Goal: Task Accomplishment & Management: Complete application form

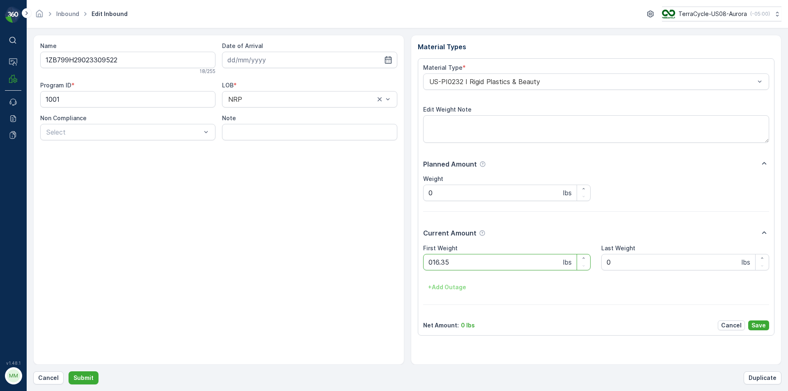
click at [69, 372] on button "Submit" at bounding box center [84, 378] width 30 height 13
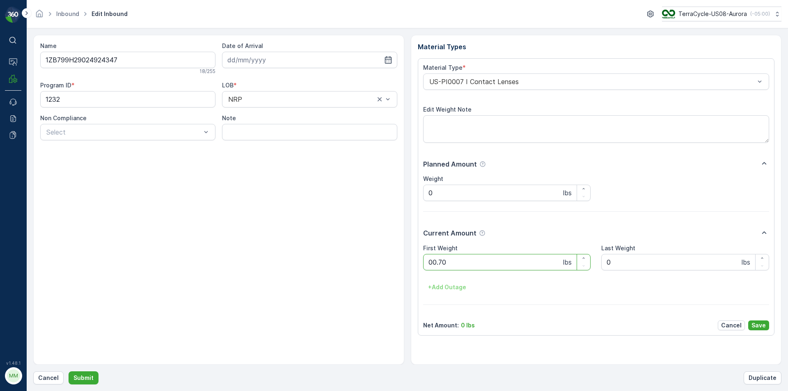
click at [69, 372] on button "Submit" at bounding box center [84, 378] width 30 height 13
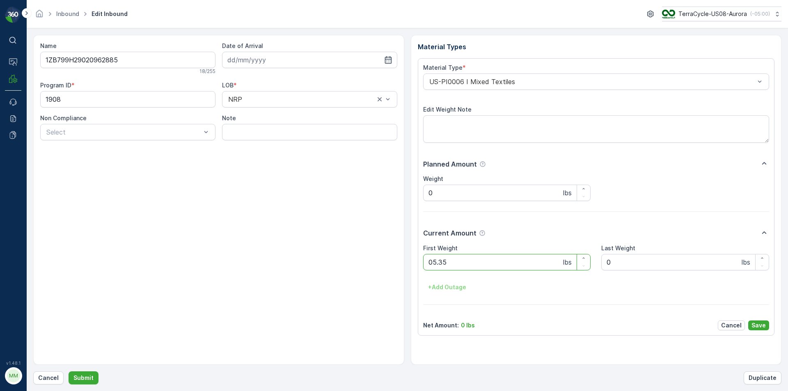
click at [69, 372] on button "Submit" at bounding box center [84, 378] width 30 height 13
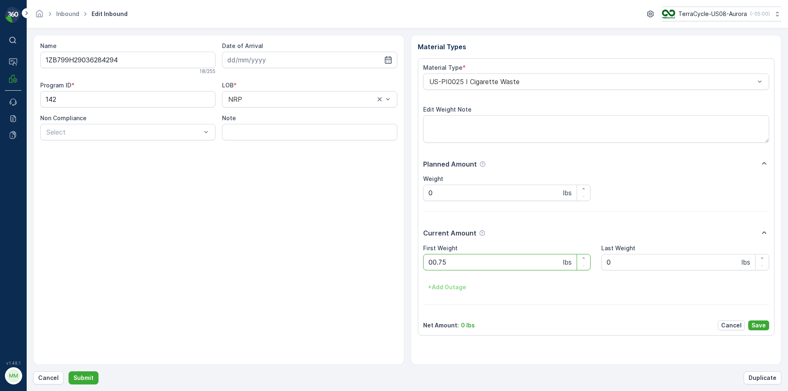
click at [69, 372] on button "Submit" at bounding box center [84, 378] width 30 height 13
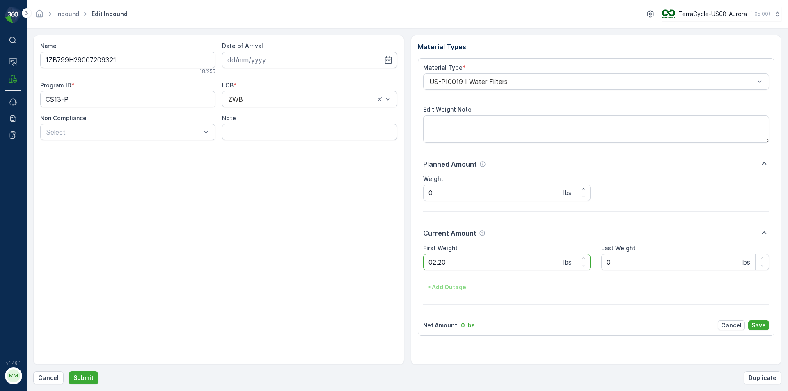
click at [69, 372] on button "Submit" at bounding box center [84, 378] width 30 height 13
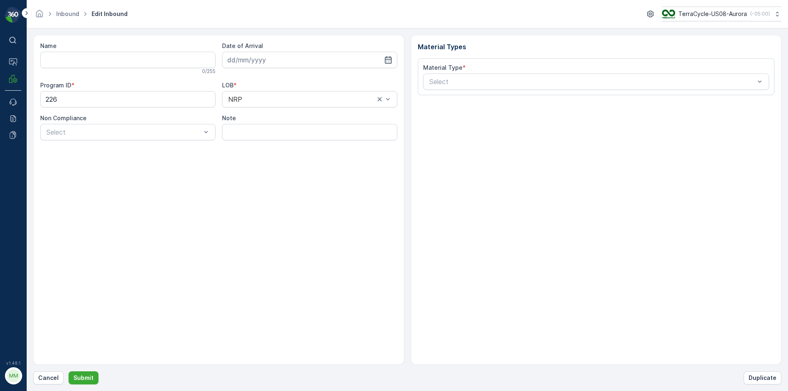
type input "1ZB799H29010837539"
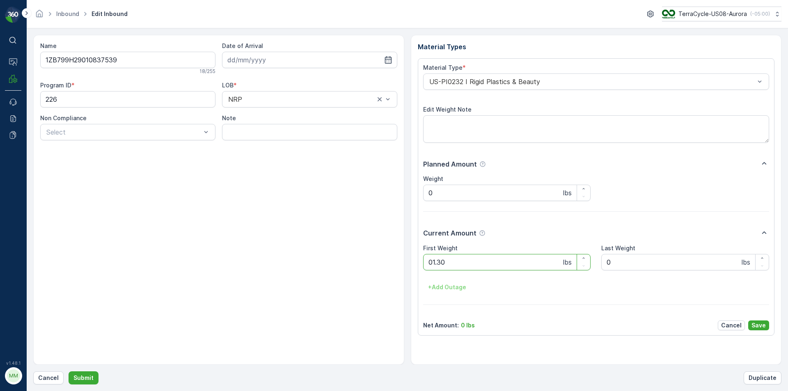
click at [69, 372] on button "Submit" at bounding box center [84, 378] width 30 height 13
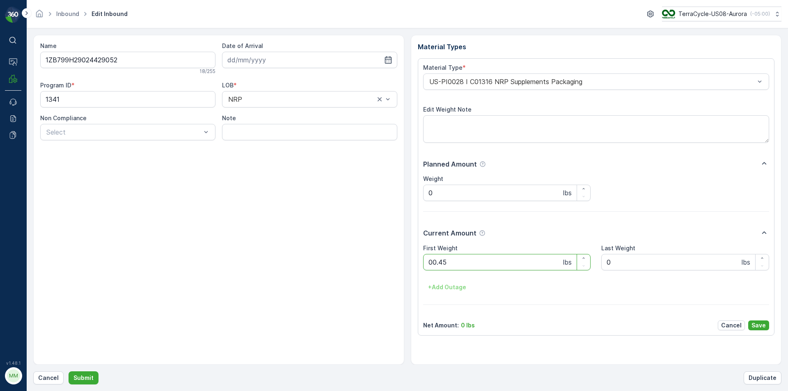
click at [69, 372] on button "Submit" at bounding box center [84, 378] width 30 height 13
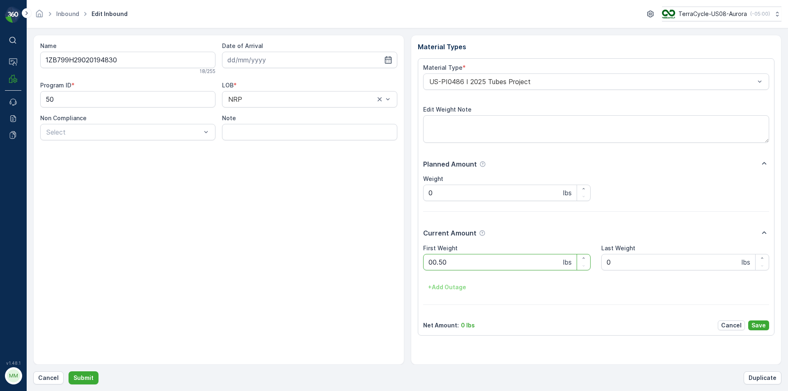
click at [69, 372] on button "Submit" at bounding box center [84, 378] width 30 height 13
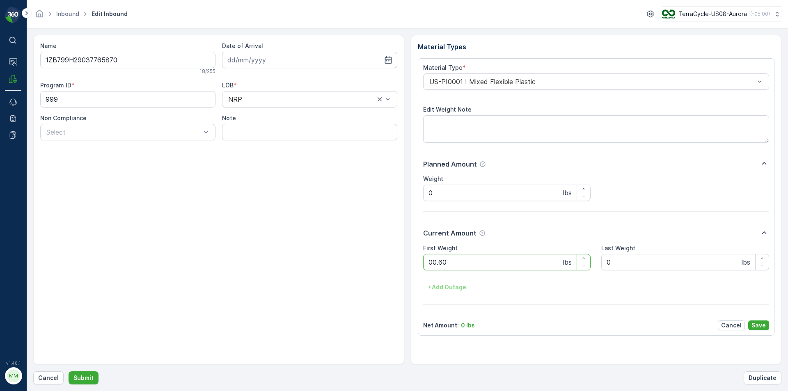
click at [69, 372] on button "Submit" at bounding box center [84, 378] width 30 height 13
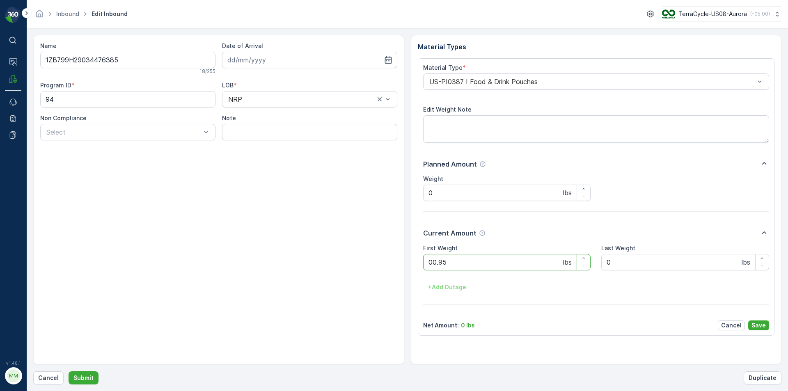
click at [69, 372] on button "Submit" at bounding box center [84, 378] width 30 height 13
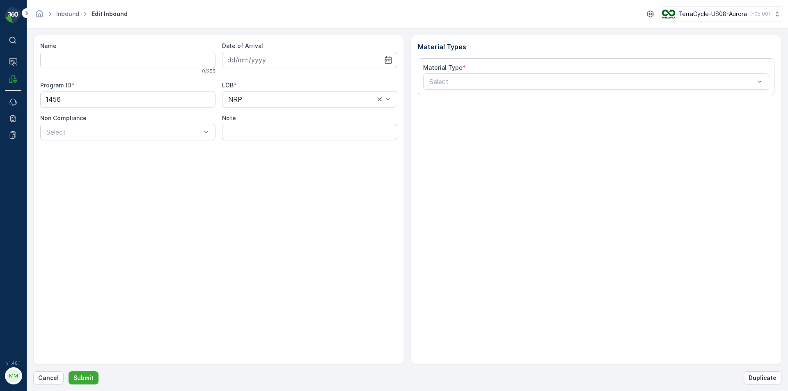
type input "1ZB799H29017992662"
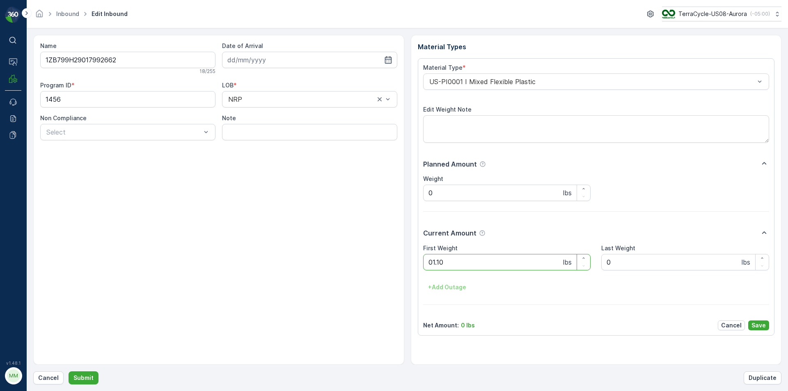
click at [69, 372] on button "Submit" at bounding box center [84, 378] width 30 height 13
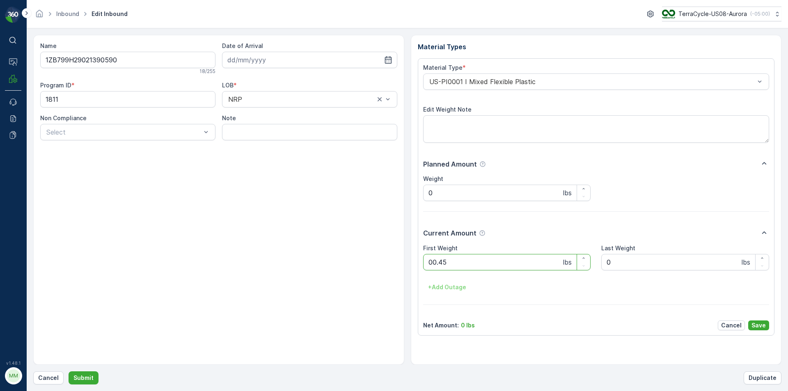
click at [69, 372] on button "Submit" at bounding box center [84, 378] width 30 height 13
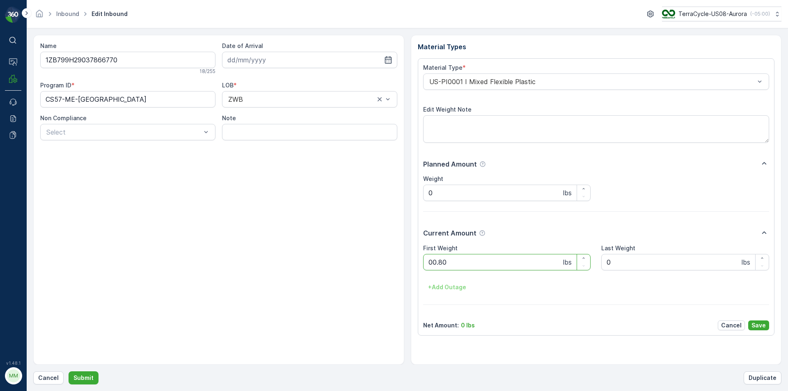
click at [69, 372] on button "Submit" at bounding box center [84, 378] width 30 height 13
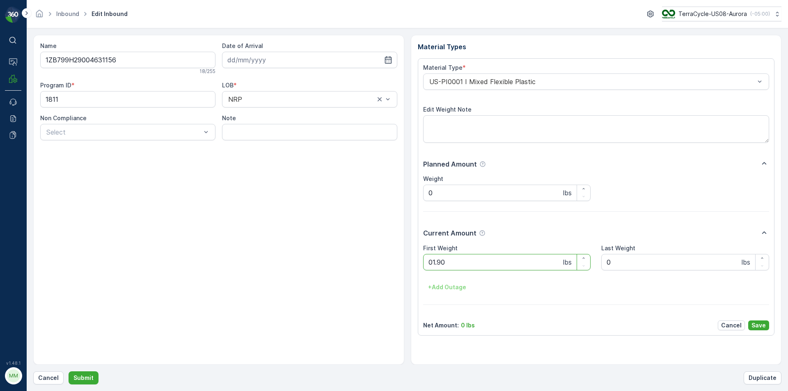
click at [69, 372] on button "Submit" at bounding box center [84, 378] width 30 height 13
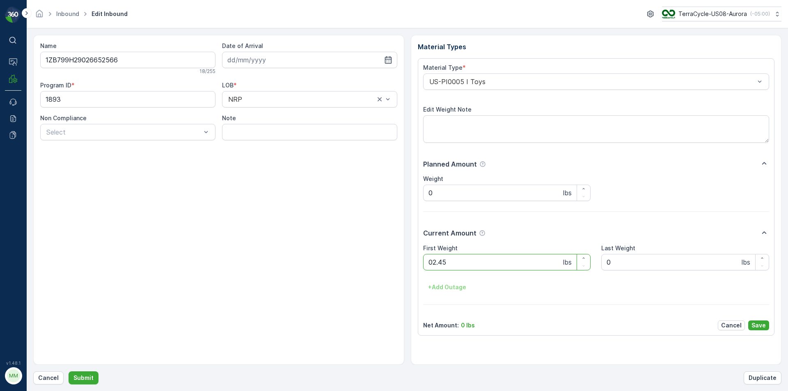
click at [69, 372] on button "Submit" at bounding box center [84, 378] width 30 height 13
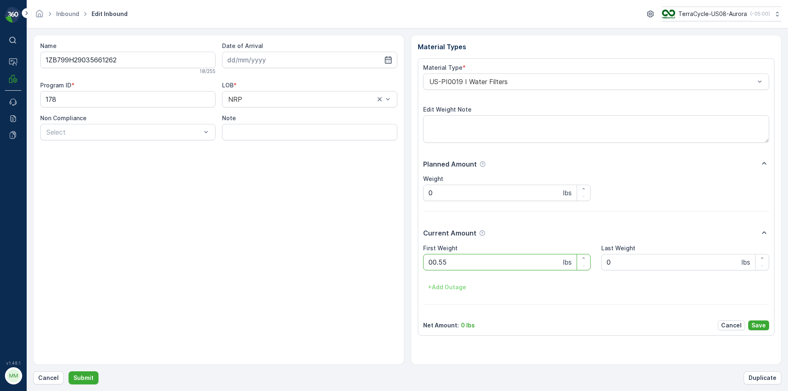
click at [69, 372] on button "Submit" at bounding box center [84, 378] width 30 height 13
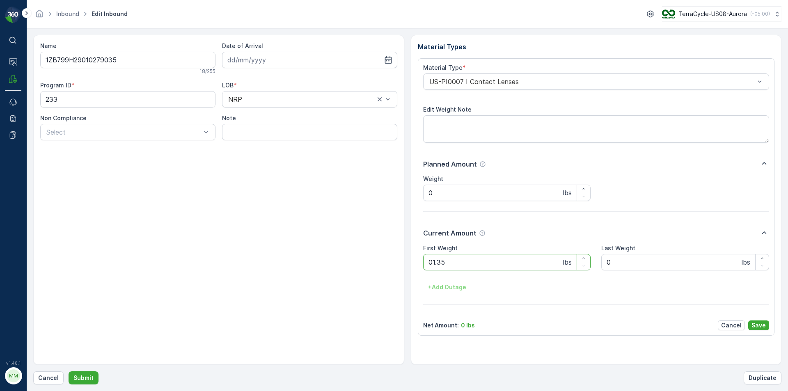
click at [69, 372] on button "Submit" at bounding box center [84, 378] width 30 height 13
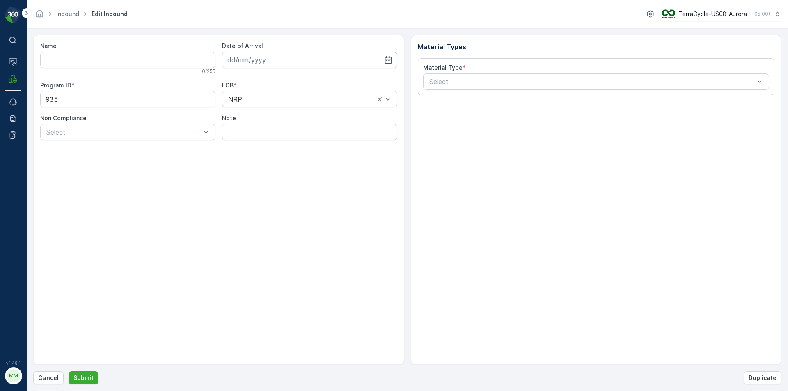
type input "1ZB799H29011526346"
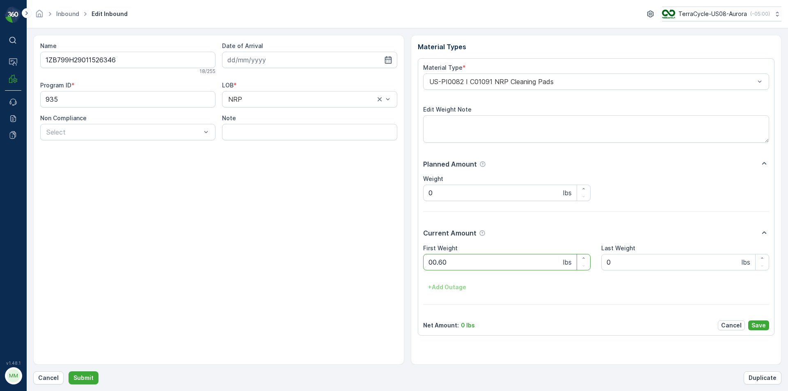
click at [69, 372] on button "Submit" at bounding box center [84, 378] width 30 height 13
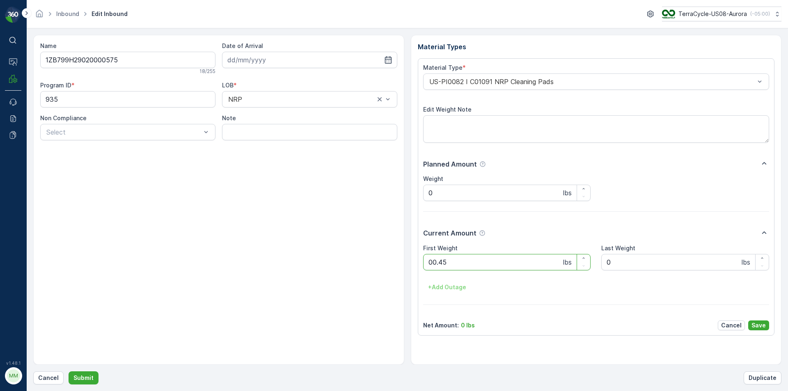
click at [69, 372] on button "Submit" at bounding box center [84, 378] width 30 height 13
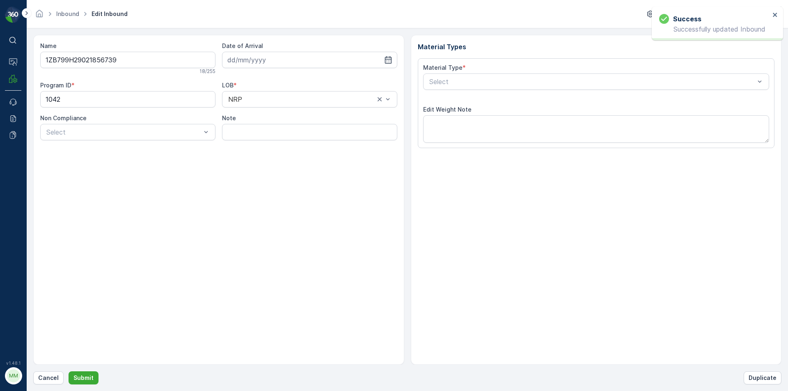
type input "[DATE]"
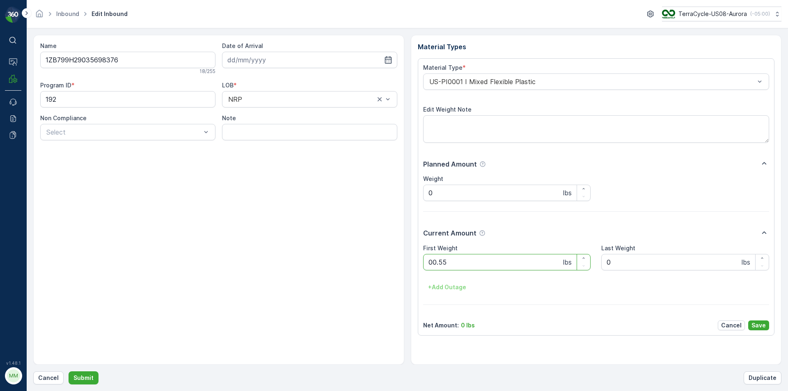
click at [69, 372] on button "Submit" at bounding box center [84, 378] width 30 height 13
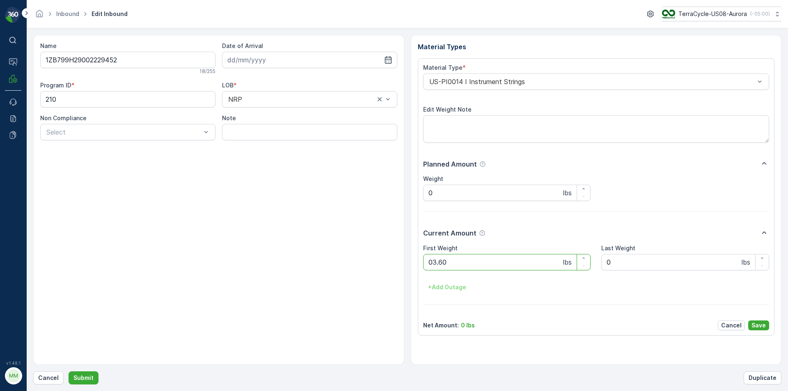
click at [69, 372] on button "Submit" at bounding box center [84, 378] width 30 height 13
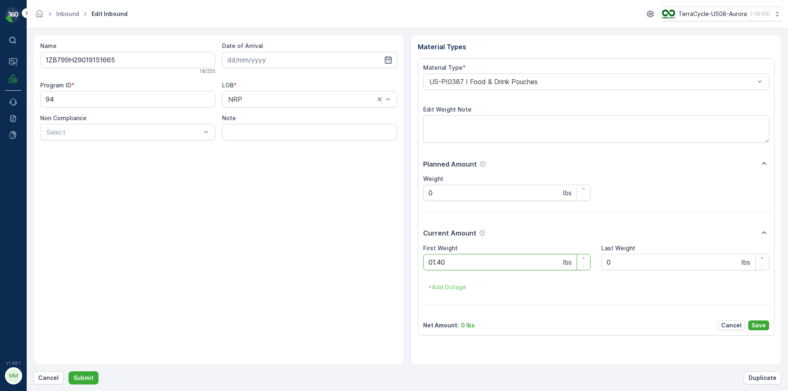
click at [69, 372] on button "Submit" at bounding box center [84, 378] width 30 height 13
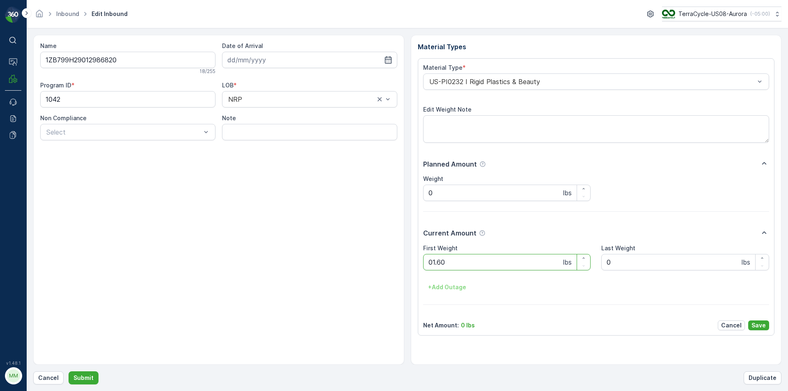
click at [69, 372] on button "Submit" at bounding box center [84, 378] width 30 height 13
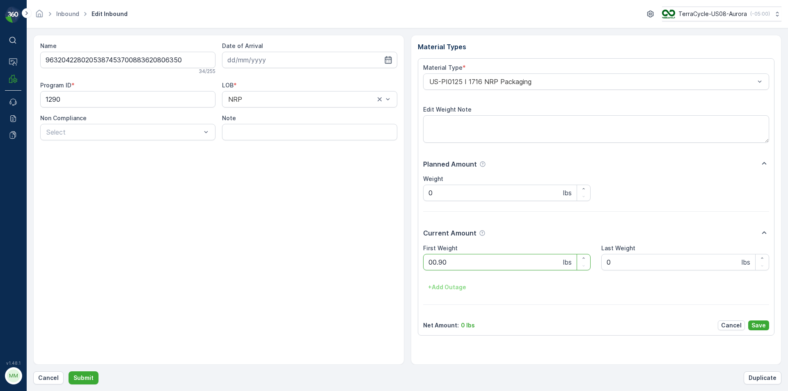
click at [69, 372] on button "Submit" at bounding box center [84, 378] width 30 height 13
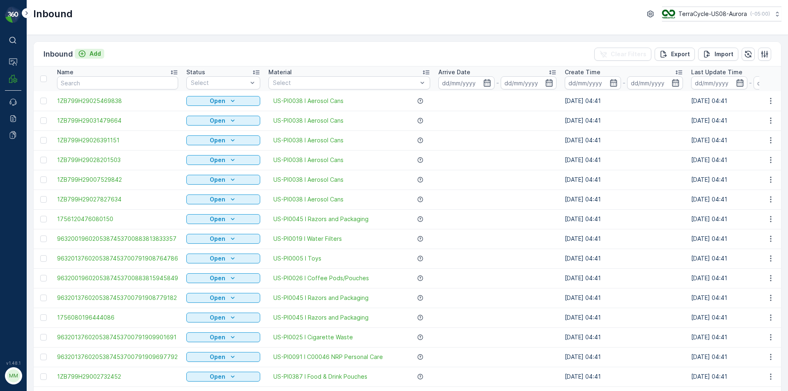
click at [84, 58] on button "Add" at bounding box center [90, 54] width 30 height 10
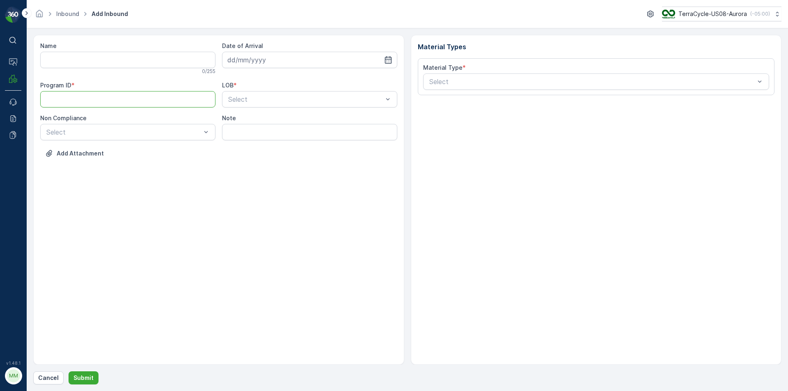
paste ID "CS302"
type ID "CS302"
click at [253, 105] on div "Select" at bounding box center [309, 99] width 175 height 16
click at [239, 120] on span "NRP" at bounding box center [234, 119] width 14 height 7
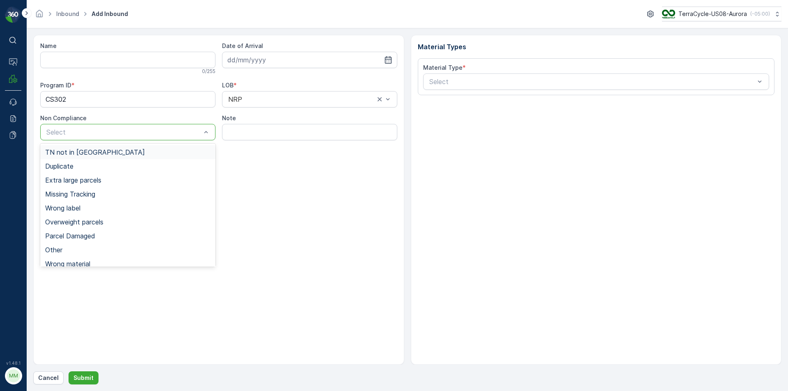
click at [202, 138] on div at bounding box center [206, 132] width 8 height 16
click at [186, 154] on div "TN not in [GEOGRAPHIC_DATA]" at bounding box center [127, 152] width 165 height 7
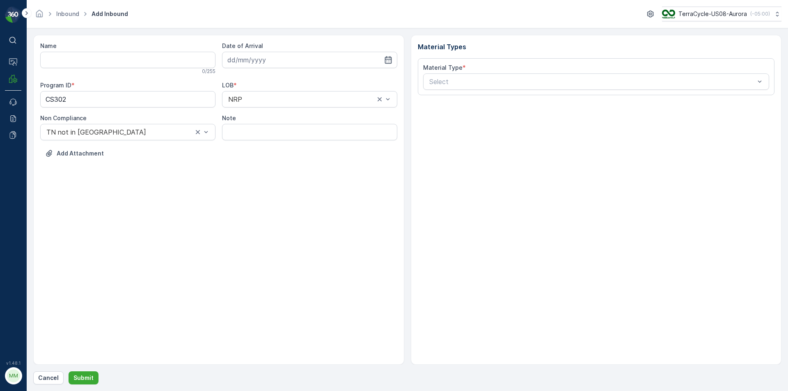
drag, startPoint x: 293, startPoint y: 58, endPoint x: 282, endPoint y: 68, distance: 14.5
click at [293, 59] on input at bounding box center [309, 60] width 175 height 16
click at [265, 178] on div "26" at bounding box center [265, 177] width 13 height 13
type input "[DATE]"
click at [639, 81] on div at bounding box center [593, 81] width 328 height 7
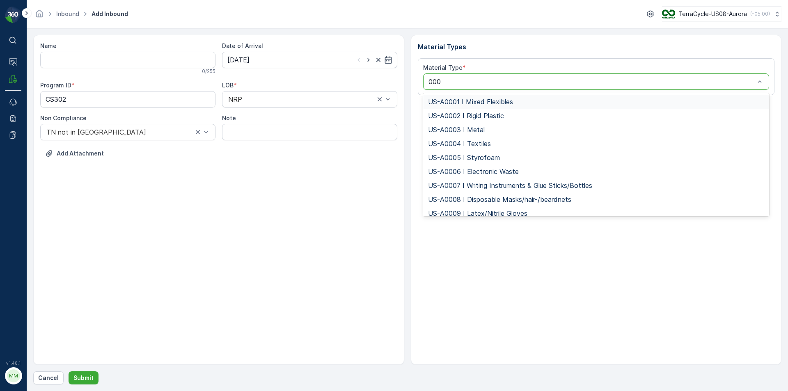
type input "0006"
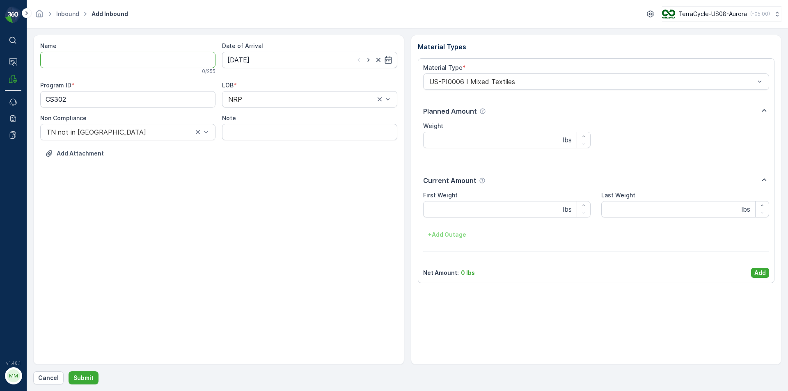
click at [182, 60] on input "Name" at bounding box center [127, 60] width 175 height 16
type input "9632001960623363759100458710294565"
click at [69, 372] on button "Submit" at bounding box center [84, 378] width 30 height 13
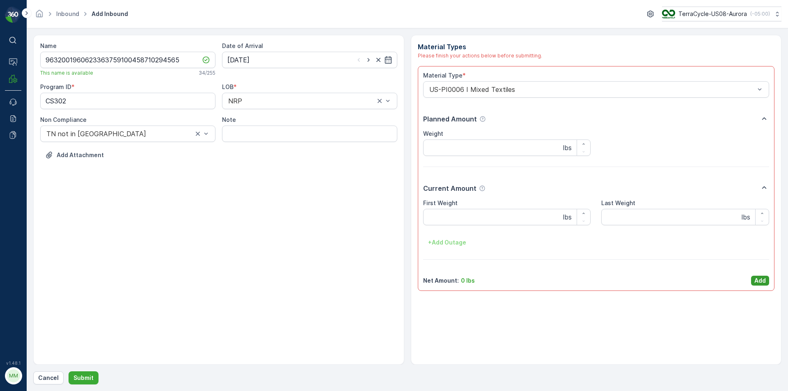
click at [763, 281] on p "Add" at bounding box center [760, 281] width 11 height 8
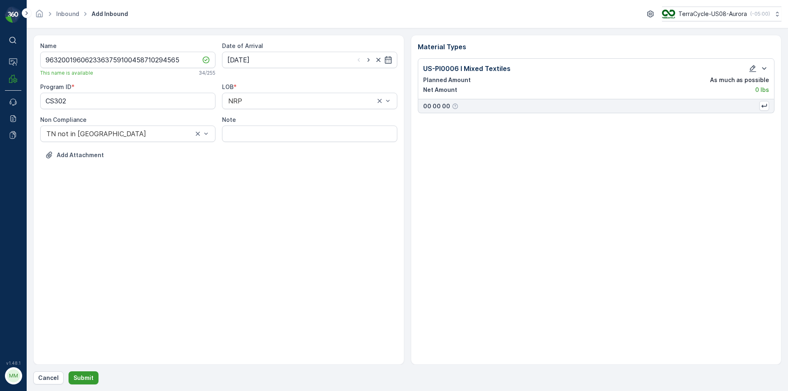
click at [81, 381] on p "Submit" at bounding box center [83, 378] width 20 height 8
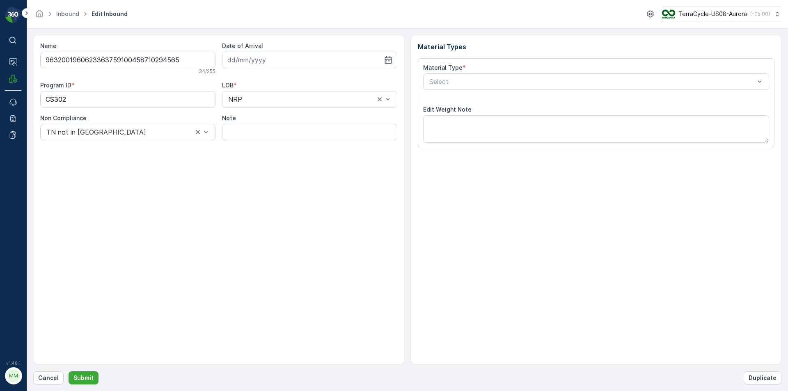
type input "[DATE]"
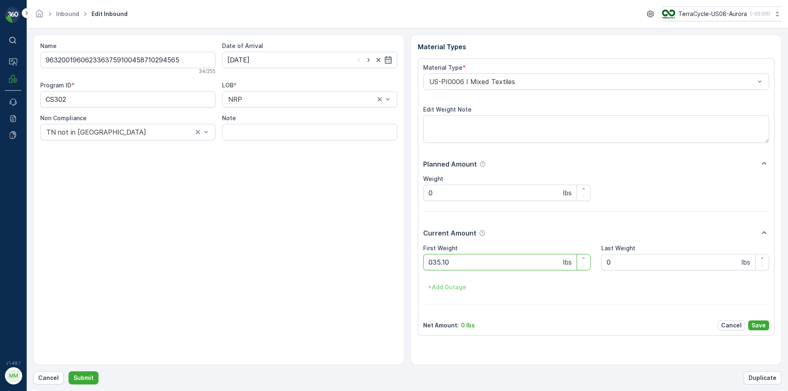
click at [69, 372] on button "Submit" at bounding box center [84, 378] width 30 height 13
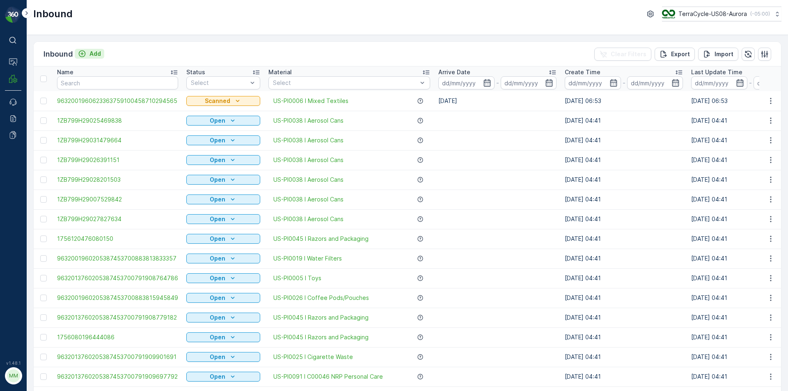
click at [90, 53] on p "Add" at bounding box center [95, 54] width 11 height 8
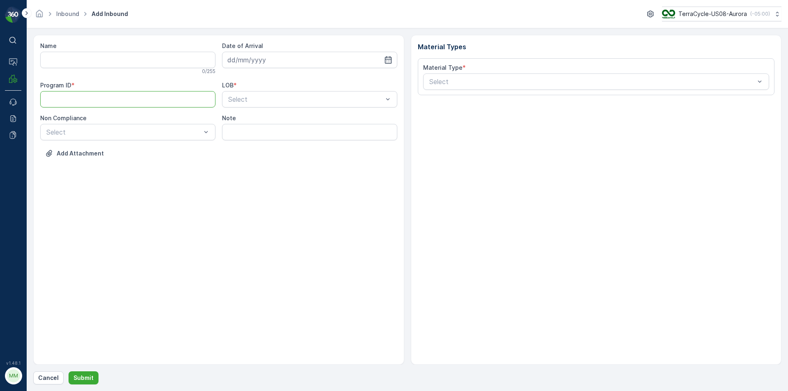
paste ID "CS302"
type ID "CS302"
click at [126, 60] on input "Name" at bounding box center [127, 60] width 175 height 16
type input "9632001960623363759100458710294543"
click at [69, 372] on button "Submit" at bounding box center [84, 378] width 30 height 13
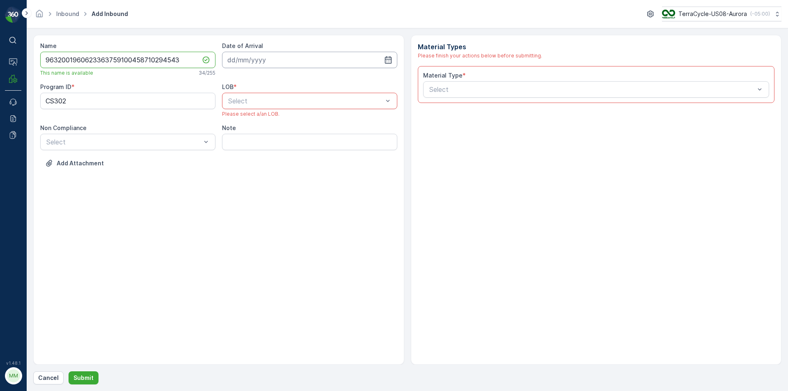
click at [234, 65] on input at bounding box center [309, 60] width 175 height 16
click at [264, 180] on div "26" at bounding box center [265, 177] width 13 height 13
type input "[DATE]"
click at [288, 104] on div at bounding box center [305, 100] width 156 height 7
click at [271, 123] on div "NRP" at bounding box center [309, 120] width 165 height 7
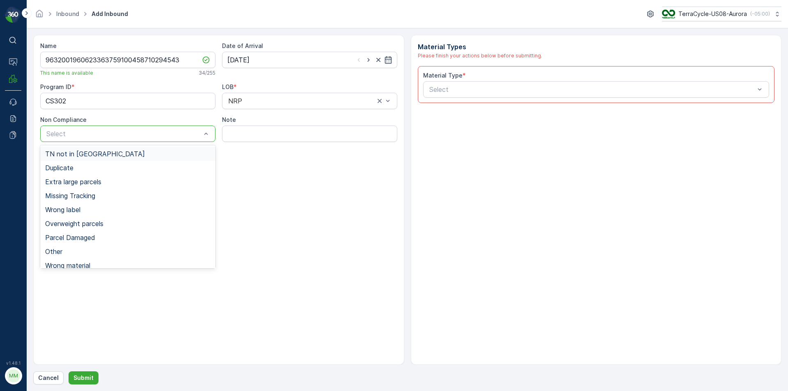
click at [144, 156] on div "TN not in [GEOGRAPHIC_DATA]" at bounding box center [127, 153] width 165 height 7
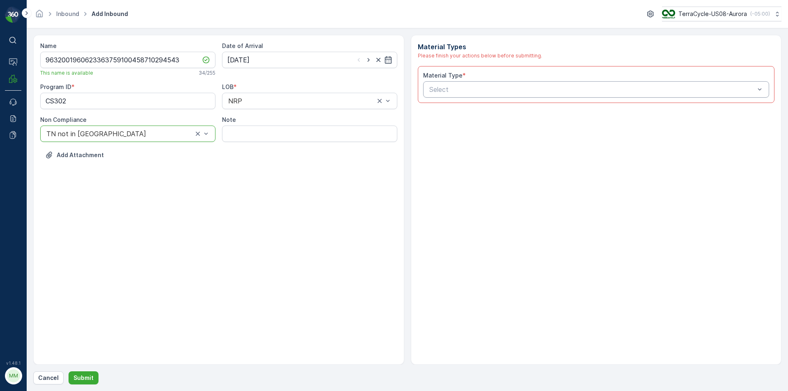
click at [503, 91] on div at bounding box center [593, 89] width 328 height 7
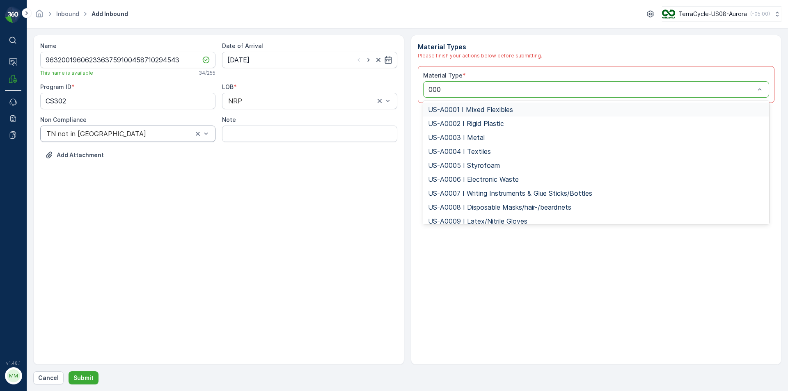
type input "0006"
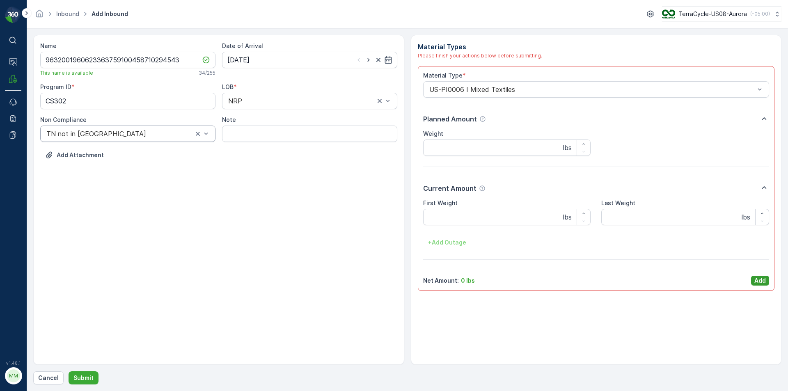
drag, startPoint x: 632, startPoint y: 224, endPoint x: 766, endPoint y: 280, distance: 144.7
click at [766, 280] on p "Add" at bounding box center [760, 281] width 11 height 8
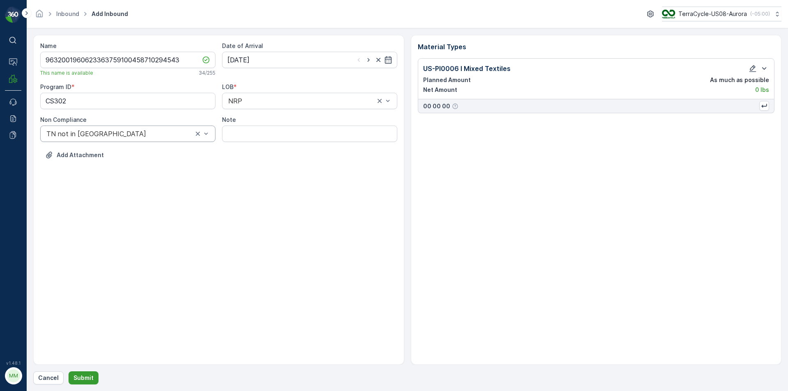
click at [88, 380] on p "Submit" at bounding box center [83, 378] width 20 height 8
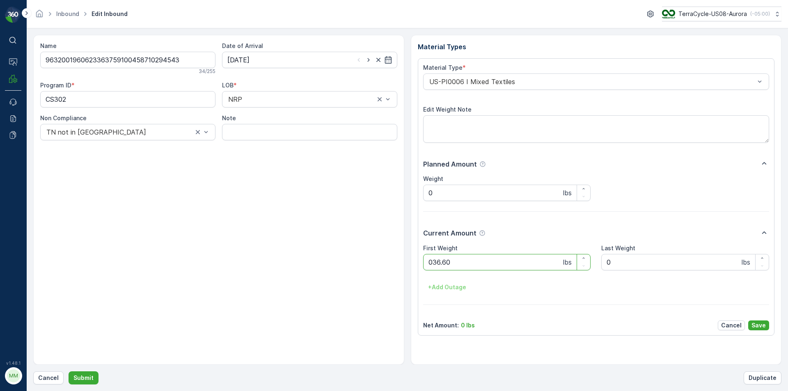
click at [69, 372] on button "Submit" at bounding box center [84, 378] width 30 height 13
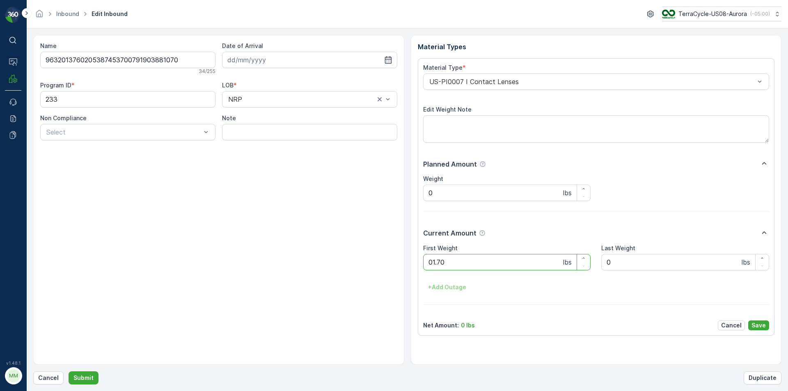
click at [69, 372] on button "Submit" at bounding box center [84, 378] width 30 height 13
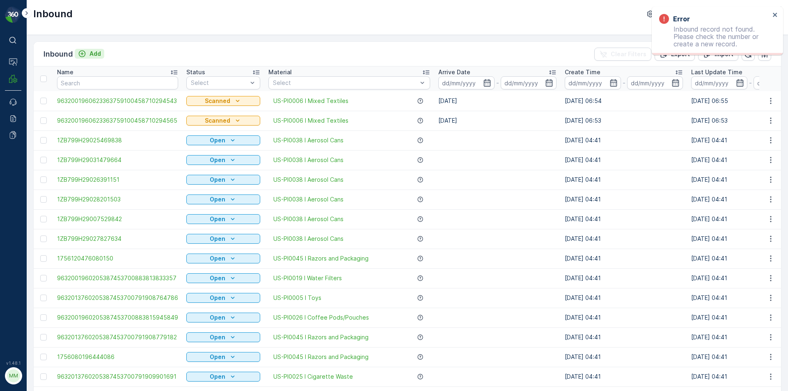
click at [91, 51] on p "Add" at bounding box center [95, 54] width 11 height 8
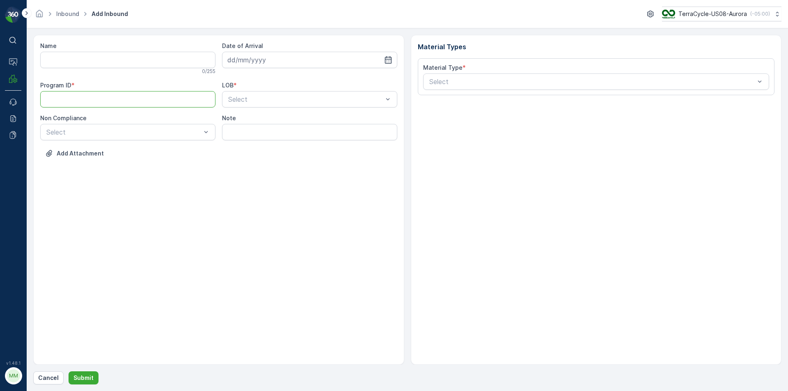
paste ID "CS302"
type ID "CS302"
click at [188, 140] on div "Name 0 / 255 Date of Arrival Program ID * CS302 LOB * Select Non Compliance Sel…" at bounding box center [218, 106] width 357 height 128
click at [175, 138] on div "Select" at bounding box center [127, 132] width 175 height 16
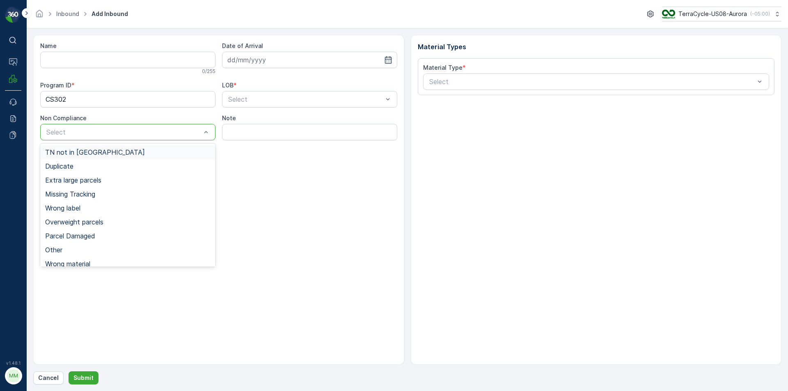
click at [146, 154] on div "TN not in [GEOGRAPHIC_DATA]" at bounding box center [127, 152] width 165 height 7
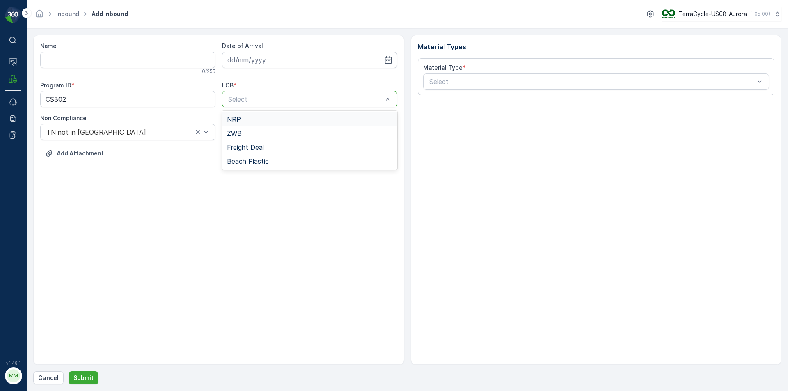
click at [255, 117] on div "NRP" at bounding box center [309, 119] width 165 height 7
click at [293, 58] on input at bounding box center [309, 60] width 175 height 16
click at [263, 179] on div "26" at bounding box center [265, 177] width 13 height 13
type input "[DATE]"
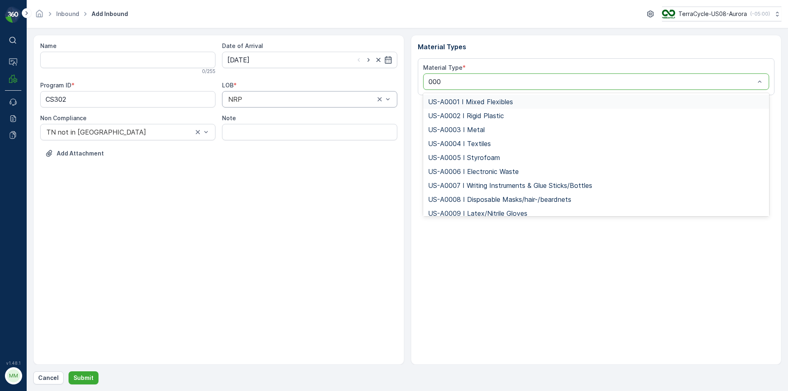
type input "0006"
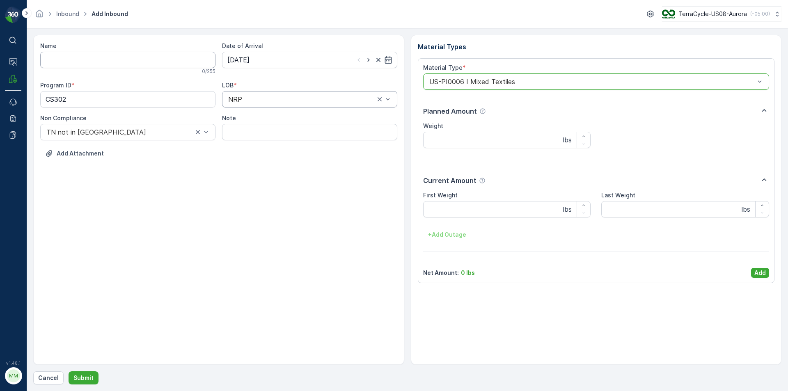
click at [184, 58] on input "Name" at bounding box center [127, 60] width 175 height 16
type input "9632001960623363759100458710294554"
click at [69, 372] on button "Submit" at bounding box center [84, 378] width 30 height 13
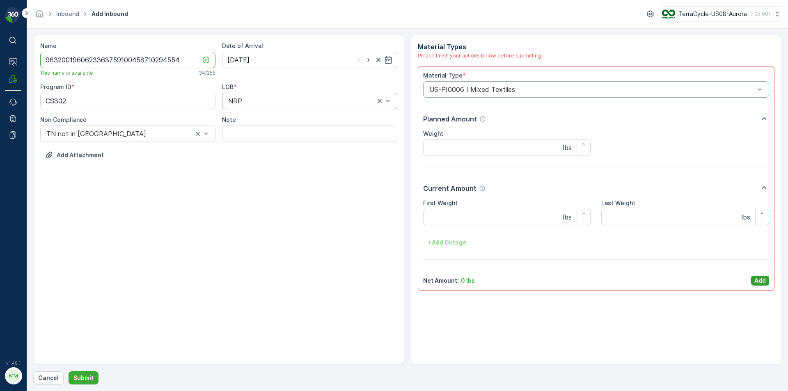
click at [755, 279] on p "Add" at bounding box center [760, 281] width 11 height 8
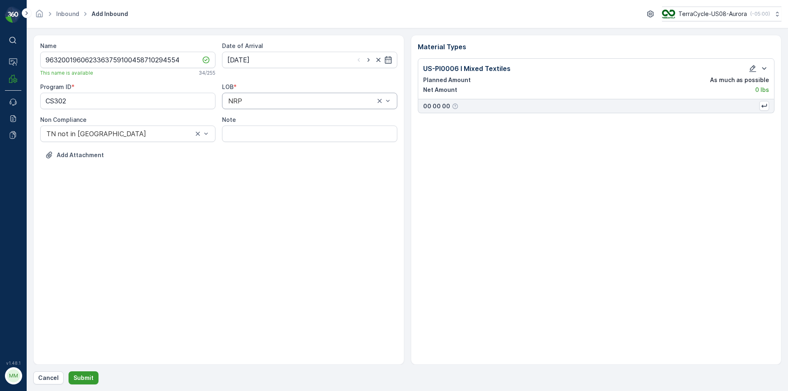
click at [93, 377] on button "Submit" at bounding box center [84, 378] width 30 height 13
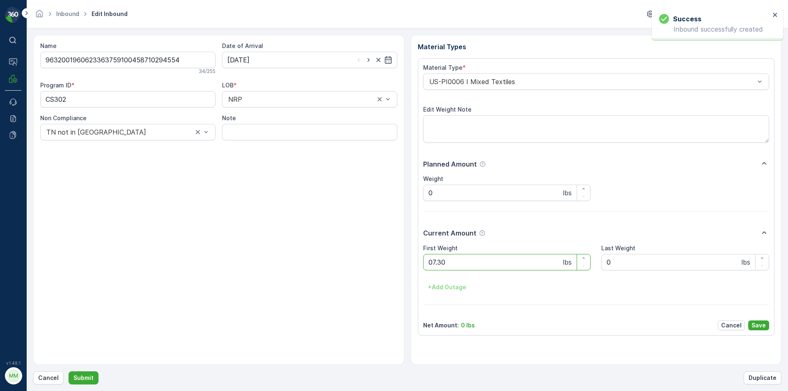
click at [69, 372] on button "Submit" at bounding box center [84, 378] width 30 height 13
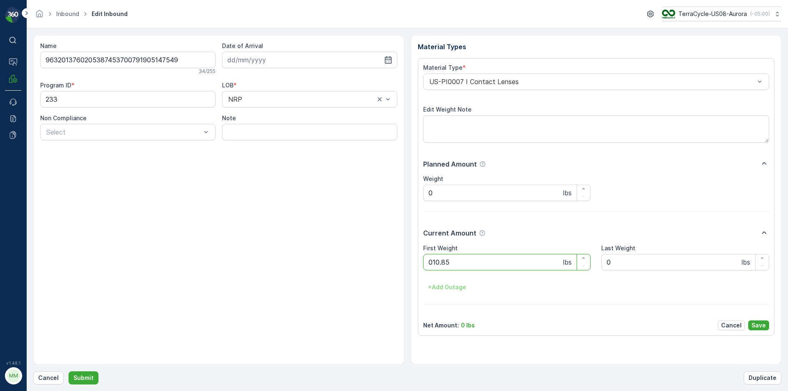
click at [69, 372] on button "Submit" at bounding box center [84, 378] width 30 height 13
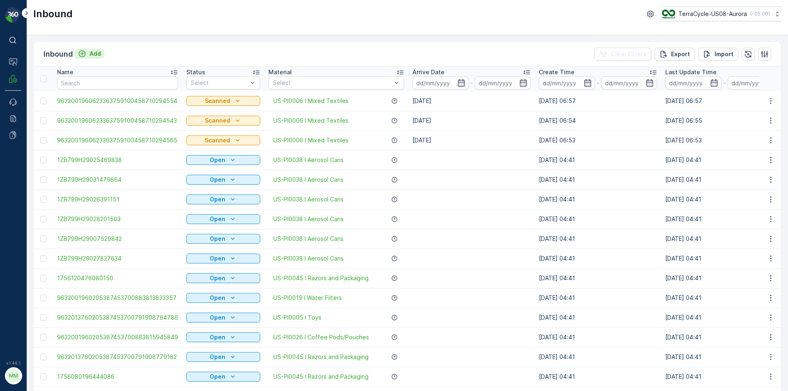
click at [87, 52] on div "Add" at bounding box center [89, 54] width 23 height 8
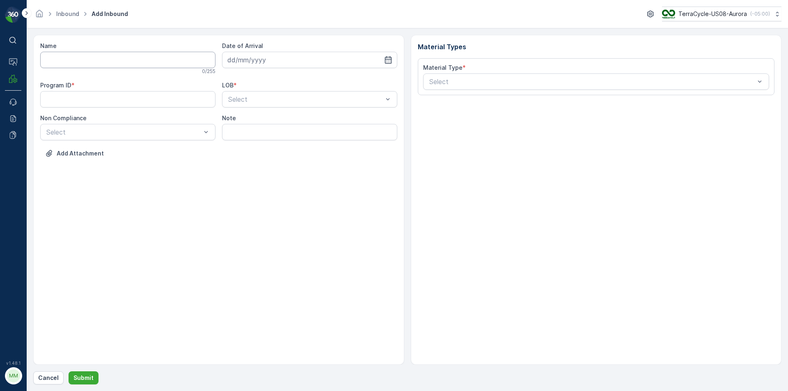
click at [84, 60] on input "Name" at bounding box center [127, 60] width 175 height 16
type input "9622001900004733273400473092626173"
click at [69, 372] on button "Submit" at bounding box center [84, 378] width 30 height 13
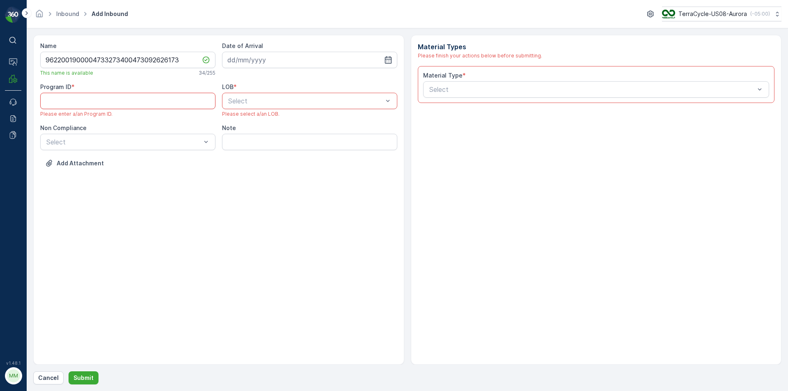
paste ID "CS302"
type ID "CS302"
click at [163, 144] on div at bounding box center [124, 141] width 156 height 7
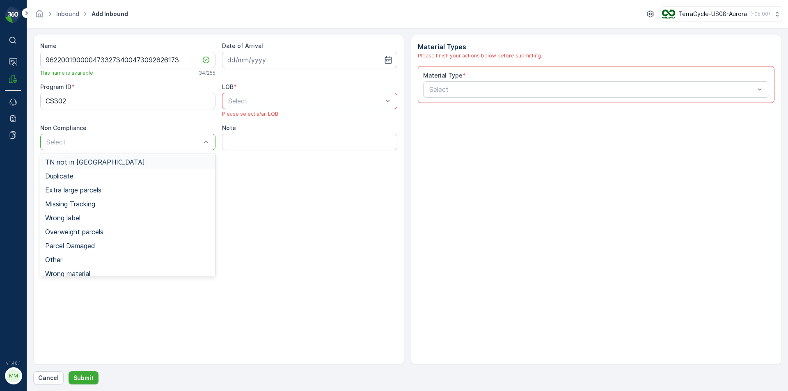
click at [129, 161] on div "TN not in [GEOGRAPHIC_DATA]" at bounding box center [127, 161] width 165 height 7
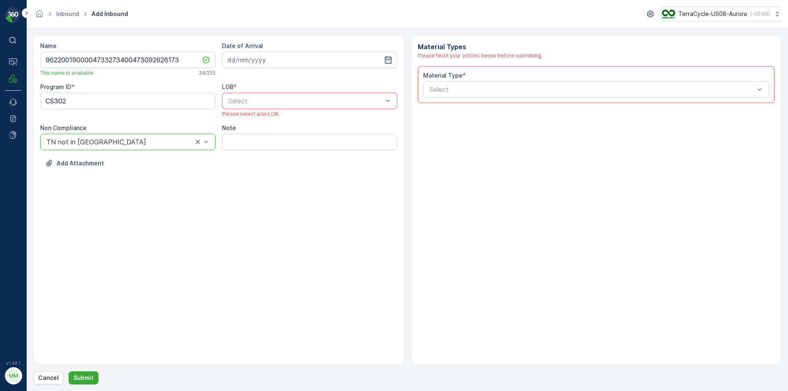
click at [277, 95] on div "Select" at bounding box center [309, 101] width 175 height 16
click at [253, 119] on div "NRP" at bounding box center [309, 120] width 165 height 7
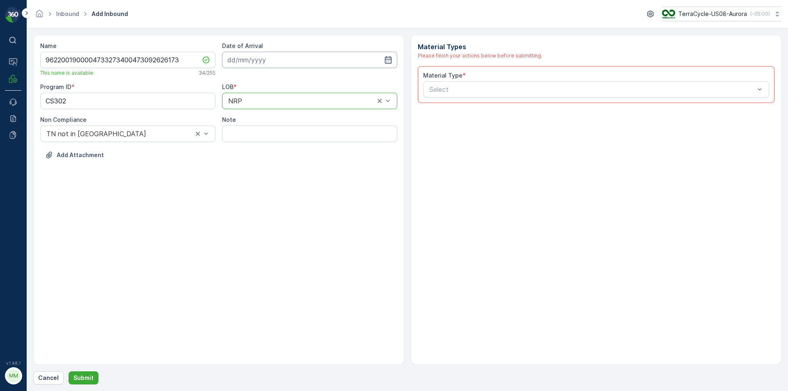
click at [280, 55] on input at bounding box center [309, 60] width 175 height 16
drag, startPoint x: 264, startPoint y: 173, endPoint x: 269, endPoint y: 170, distance: 5.1
click at [266, 174] on div "26" at bounding box center [265, 177] width 13 height 13
type input "[DATE]"
click at [436, 90] on div at bounding box center [593, 89] width 328 height 7
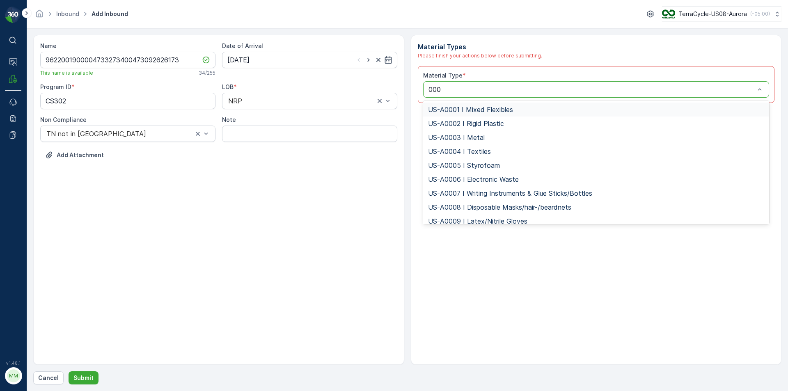
type input "0006"
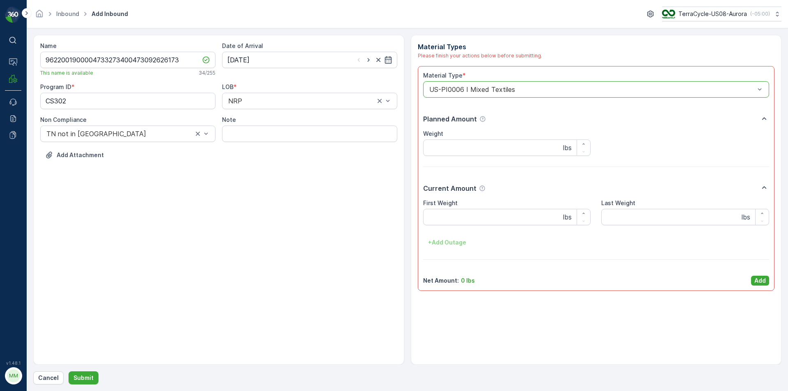
click at [765, 282] on p "Add" at bounding box center [760, 281] width 11 height 8
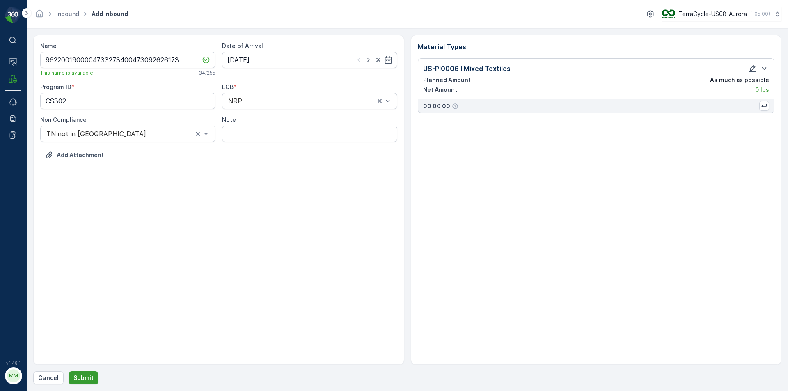
click at [85, 379] on p "Submit" at bounding box center [83, 378] width 20 height 8
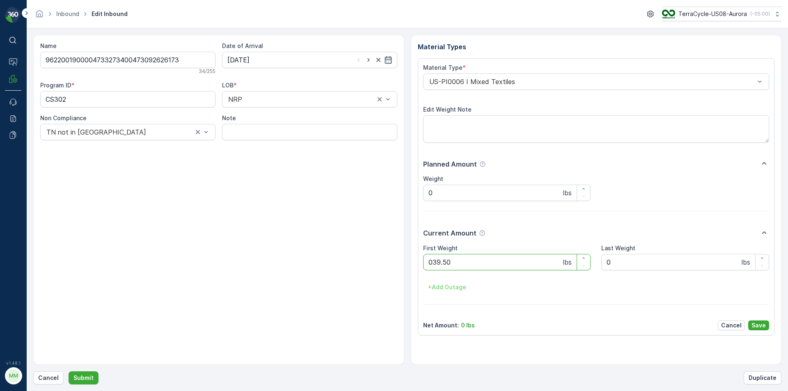
click at [69, 372] on button "Submit" at bounding box center [84, 378] width 30 height 13
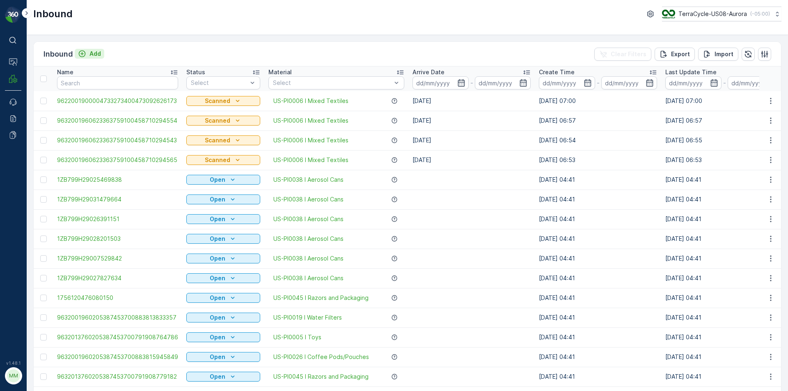
click at [92, 51] on p "Add" at bounding box center [95, 54] width 11 height 8
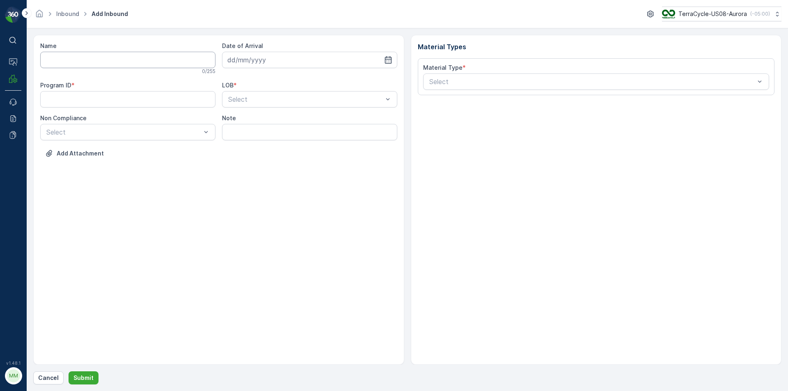
click at [90, 57] on input "Name" at bounding box center [127, 60] width 175 height 16
type input "9622001900004733273400473092626162"
click at [69, 372] on button "Submit" at bounding box center [84, 378] width 30 height 13
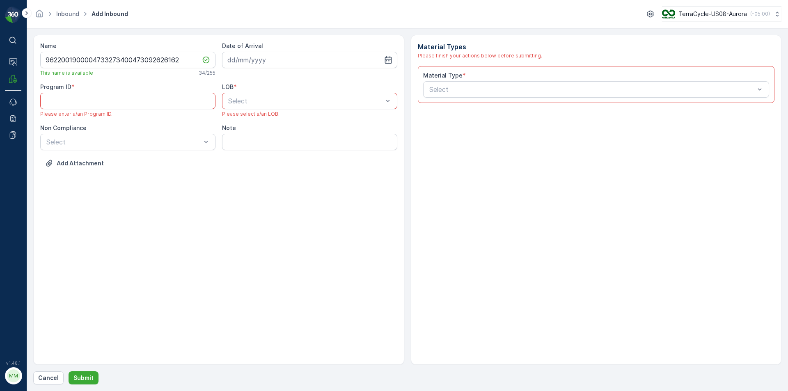
paste ID "CS302"
type ID "CS302"
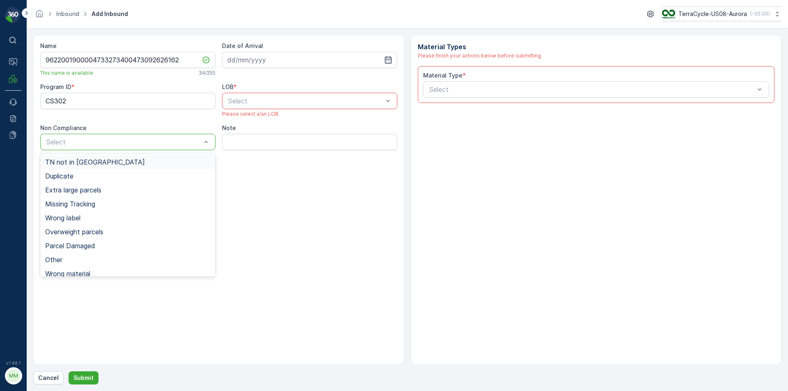
click at [157, 164] on div "TN not in [GEOGRAPHIC_DATA]" at bounding box center [127, 161] width 165 height 7
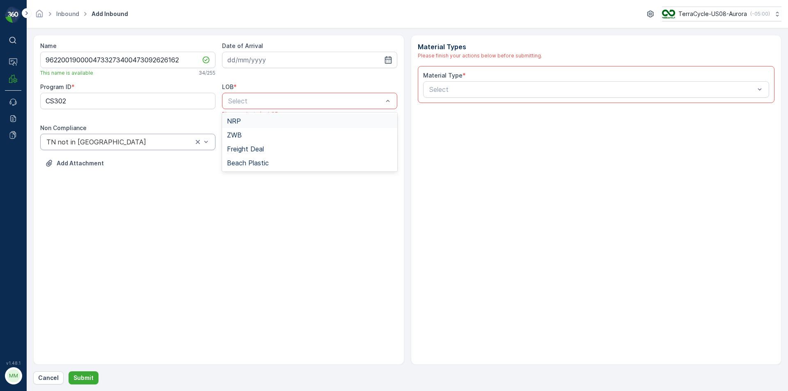
click at [272, 103] on div at bounding box center [305, 100] width 156 height 7
click at [247, 123] on div "NRP" at bounding box center [309, 120] width 165 height 7
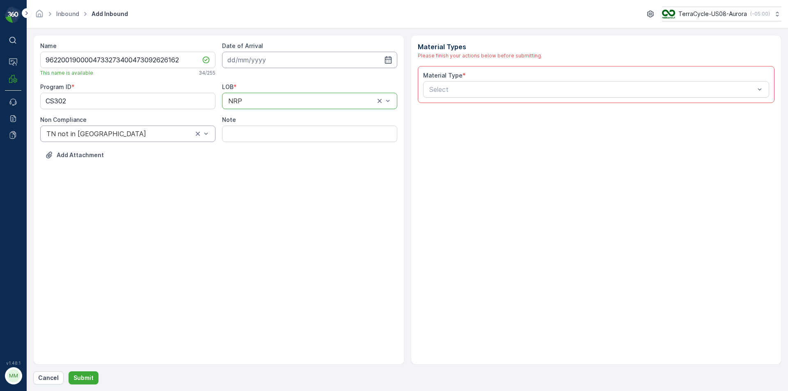
click at [278, 65] on input at bounding box center [309, 60] width 175 height 16
click at [259, 181] on div "26" at bounding box center [265, 177] width 13 height 13
type input "[DATE]"
click at [464, 95] on div "Select" at bounding box center [596, 89] width 347 height 16
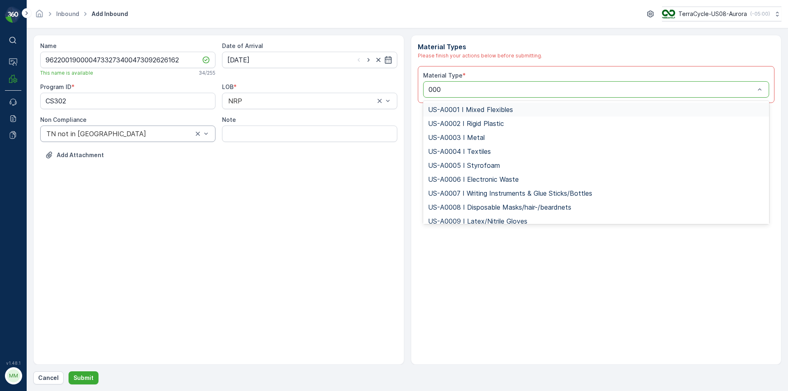
type input "0006"
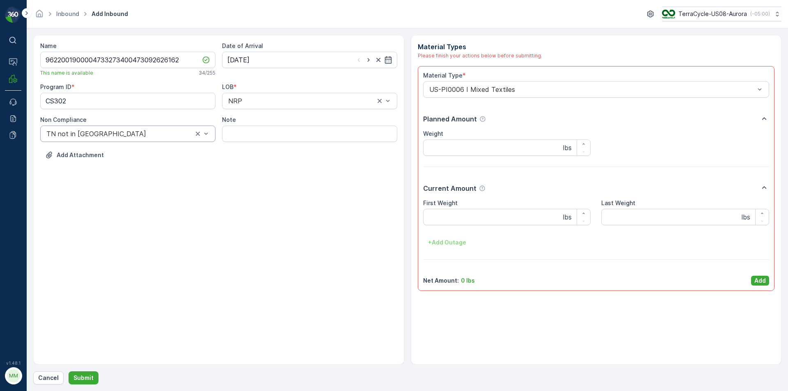
drag, startPoint x: 757, startPoint y: 284, endPoint x: 745, endPoint y: 284, distance: 11.9
click at [757, 284] on p "Add" at bounding box center [760, 281] width 11 height 8
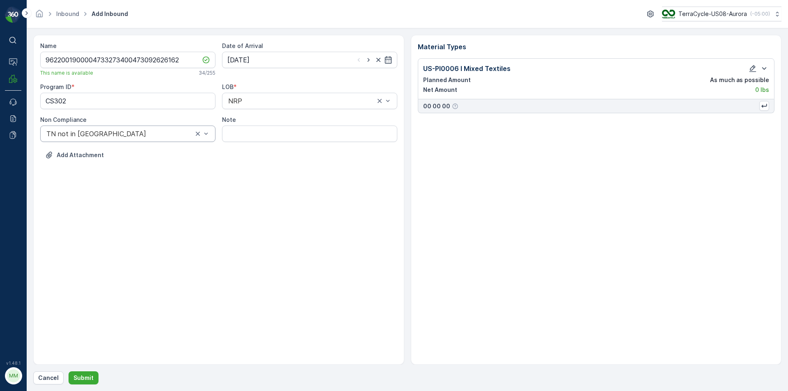
click at [588, 295] on div "Material Types US-PI0006 I Mixed Textiles Planned Amount As much as possible Ne…" at bounding box center [596, 200] width 371 height 330
click at [83, 374] on button "Submit" at bounding box center [84, 378] width 30 height 13
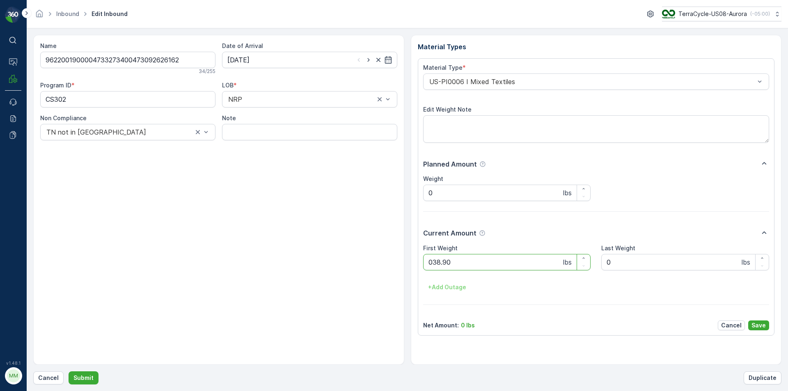
click at [69, 372] on button "Submit" at bounding box center [84, 378] width 30 height 13
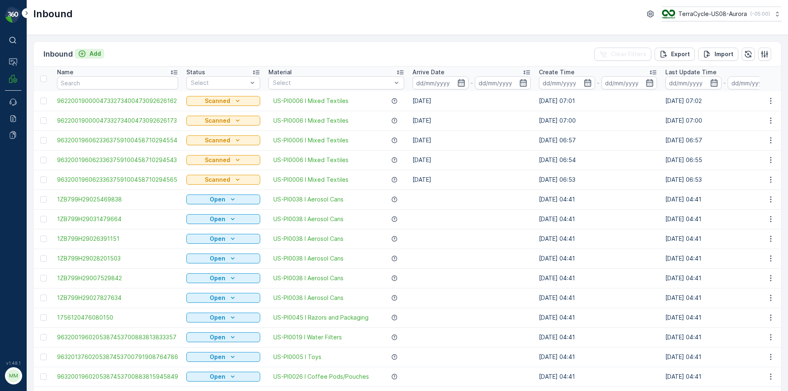
click at [102, 57] on button "Add" at bounding box center [90, 54] width 30 height 10
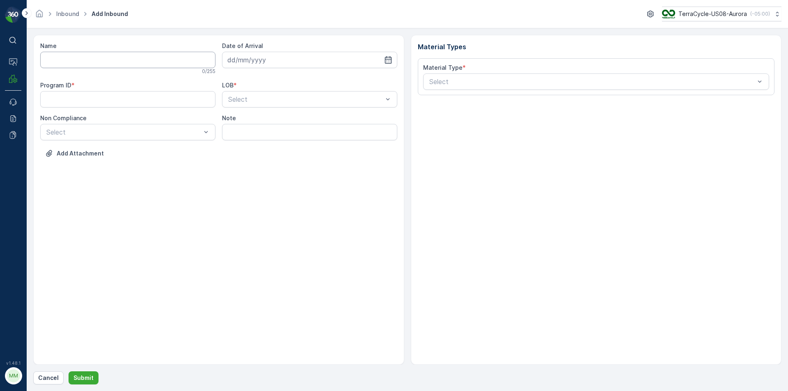
click at [99, 53] on input "Name" at bounding box center [127, 60] width 175 height 16
type input "9622001900004733273400473092626151"
click at [69, 372] on button "Submit" at bounding box center [84, 378] width 30 height 13
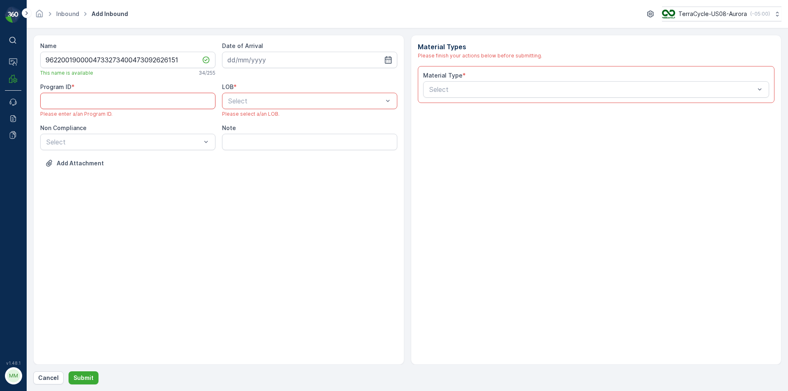
paste ID "CS302"
type ID "CS302"
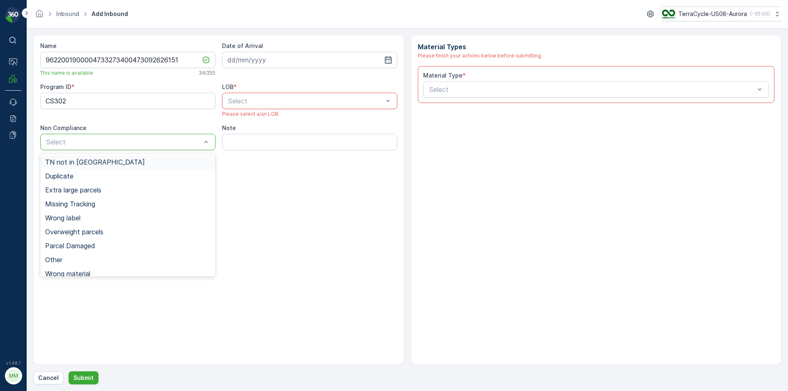
click at [174, 147] on div "Select" at bounding box center [127, 142] width 175 height 16
click at [156, 160] on div "TN not in [GEOGRAPHIC_DATA]" at bounding box center [127, 161] width 165 height 7
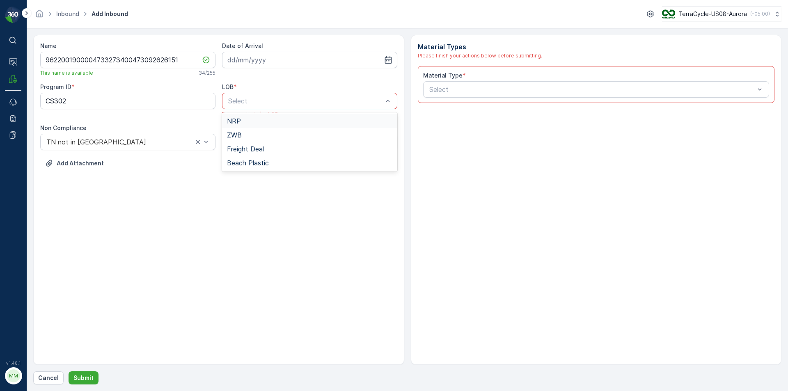
click at [243, 108] on div "Select" at bounding box center [309, 101] width 175 height 16
click at [249, 125] on div "NRP" at bounding box center [309, 121] width 175 height 14
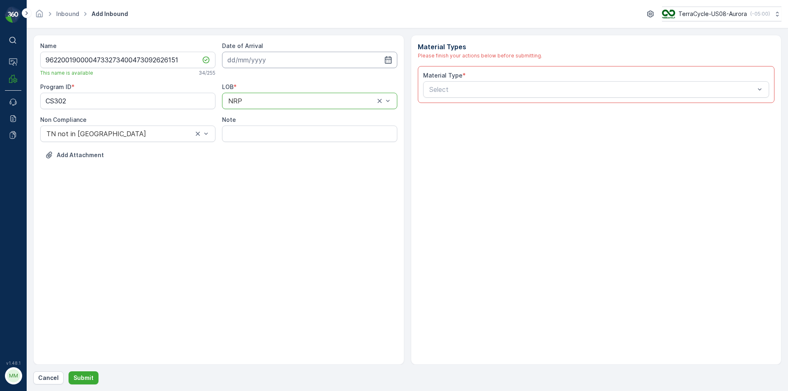
click at [266, 63] on input at bounding box center [309, 60] width 175 height 16
click at [267, 178] on div "26" at bounding box center [265, 177] width 13 height 13
type input "[DATE]"
click at [510, 89] on div at bounding box center [593, 89] width 328 height 7
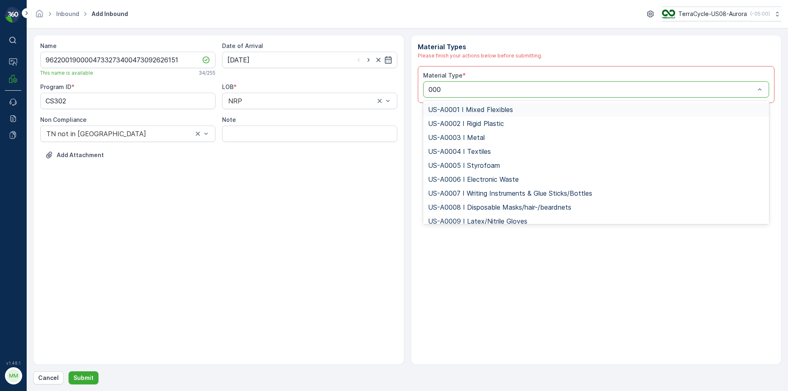
type input "0006"
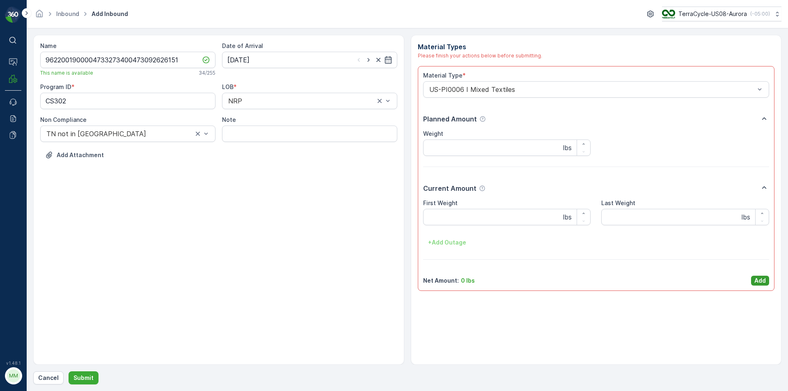
click at [762, 282] on p "Add" at bounding box center [760, 281] width 11 height 8
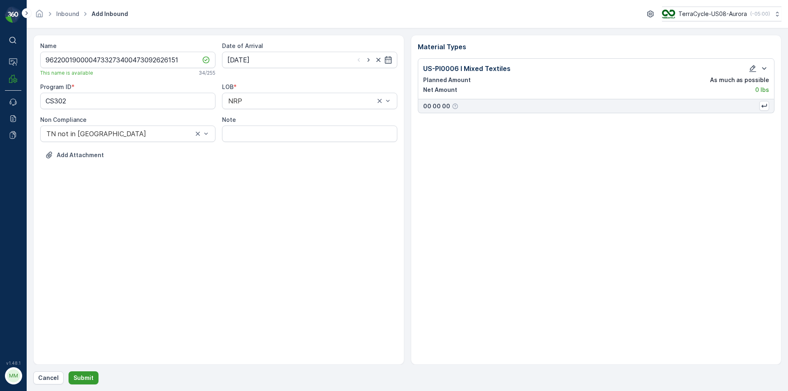
click at [87, 379] on p "Submit" at bounding box center [83, 378] width 20 height 8
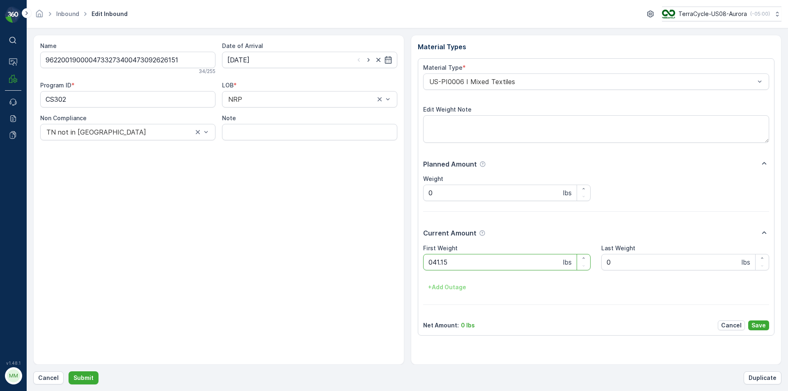
click at [69, 372] on button "Submit" at bounding box center [84, 378] width 30 height 13
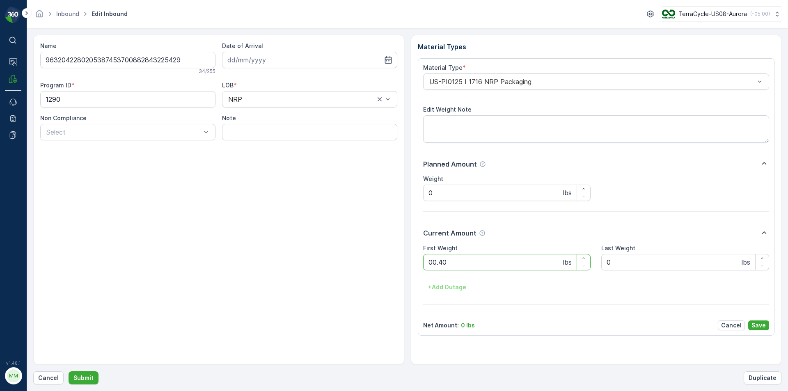
click at [69, 372] on button "Submit" at bounding box center [84, 378] width 30 height 13
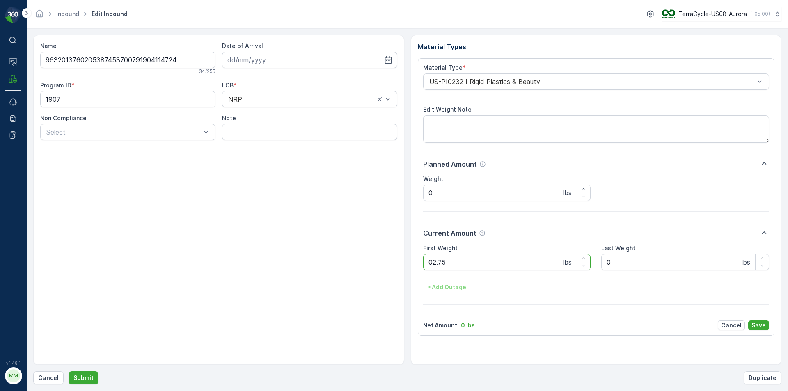
click at [69, 372] on button "Submit" at bounding box center [84, 378] width 30 height 13
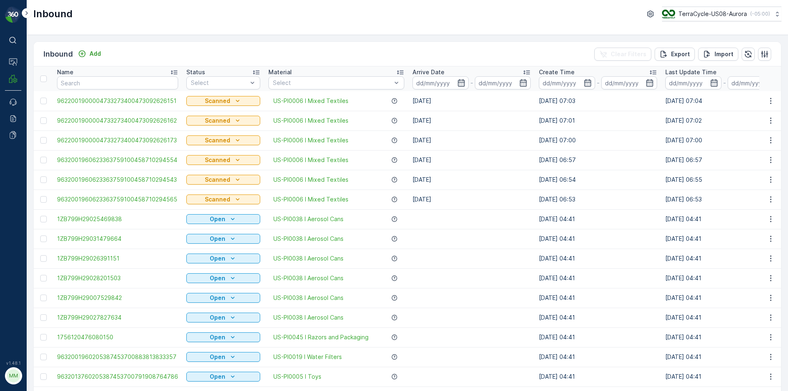
click at [422, 19] on div "Inbound TerraCycle-US08-Aurora ( -05:00 )" at bounding box center [407, 14] width 748 height 15
click at [93, 55] on p "Add" at bounding box center [95, 54] width 11 height 8
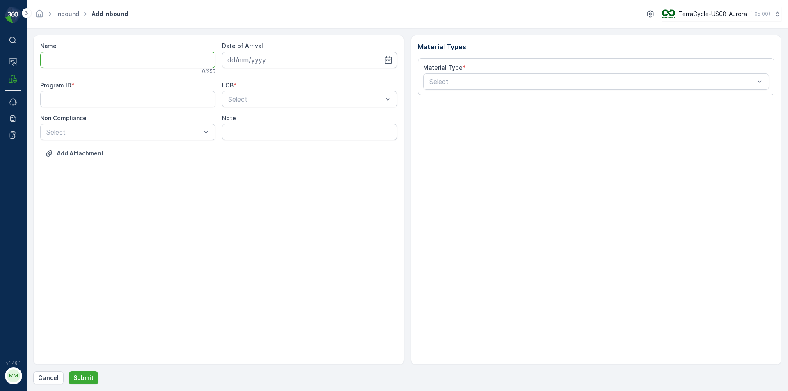
click at [120, 57] on input "Name" at bounding box center [127, 60] width 175 height 16
type input "420605069500110606625231329557"
click at [69, 372] on button "Submit" at bounding box center [84, 378] width 30 height 13
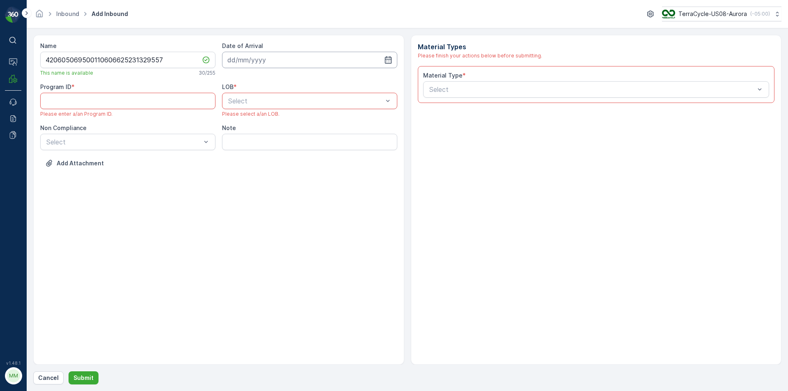
click at [272, 63] on input at bounding box center [309, 60] width 175 height 16
click at [271, 176] on div "26" at bounding box center [265, 177] width 13 height 13
type input "[DATE]"
click at [290, 101] on div at bounding box center [305, 100] width 156 height 7
click at [271, 121] on div "NRP" at bounding box center [309, 120] width 165 height 7
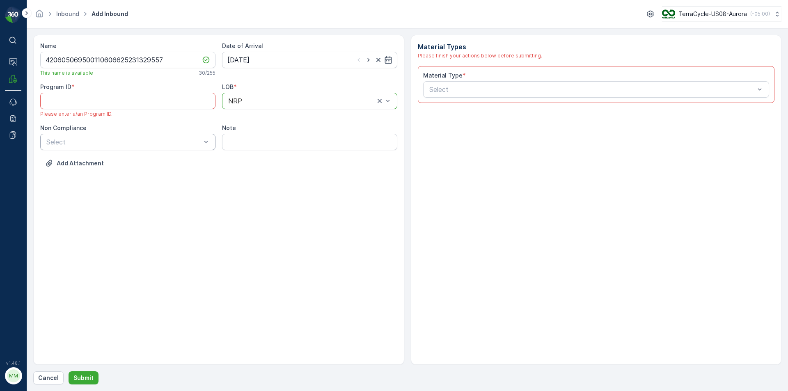
drag, startPoint x: 183, startPoint y: 135, endPoint x: 184, endPoint y: 142, distance: 7.1
click at [185, 135] on div "Select" at bounding box center [127, 142] width 175 height 16
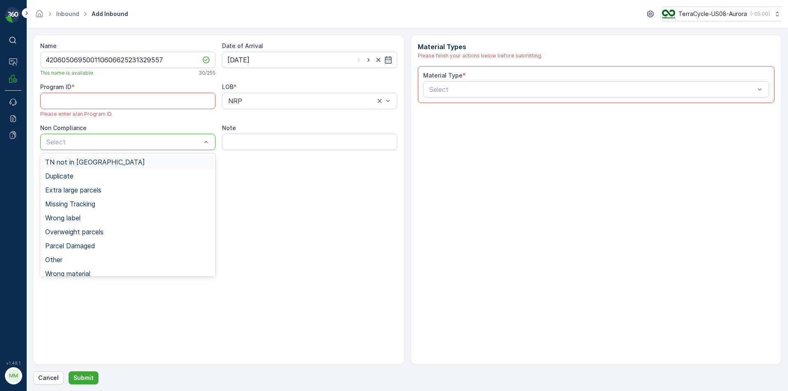
click at [177, 156] on div "TN not in [GEOGRAPHIC_DATA]" at bounding box center [127, 162] width 175 height 14
click at [185, 145] on div at bounding box center [120, 141] width 148 height 7
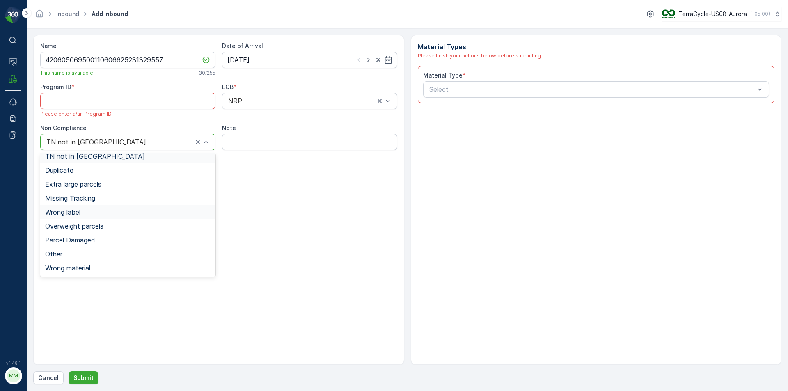
click at [103, 213] on div "Wrong label" at bounding box center [127, 212] width 165 height 7
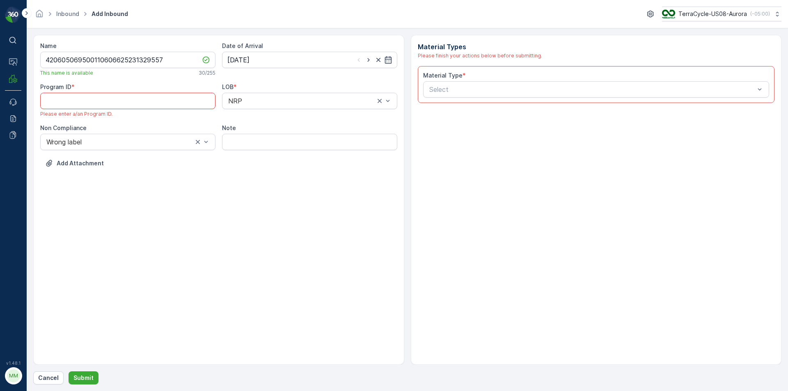
drag, startPoint x: 131, startPoint y: 106, endPoint x: 135, endPoint y: 106, distance: 4.1
click at [135, 106] on ID "Program ID" at bounding box center [127, 101] width 175 height 16
type ID "355"
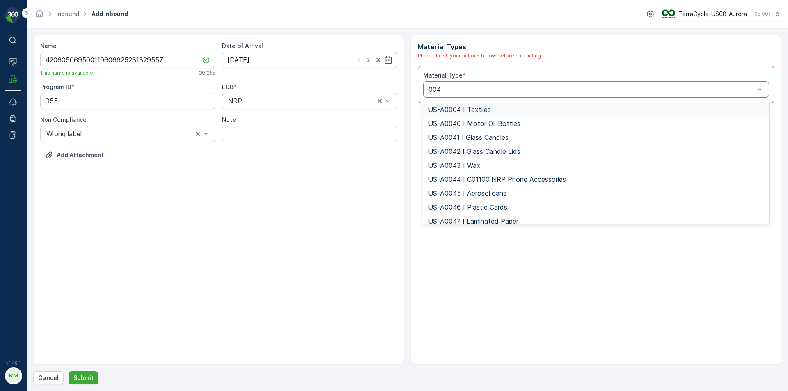
type input "0045"
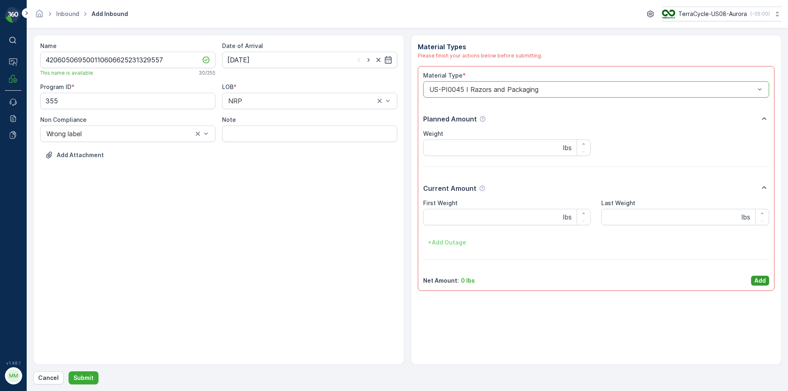
click at [758, 281] on p "Add" at bounding box center [760, 281] width 11 height 8
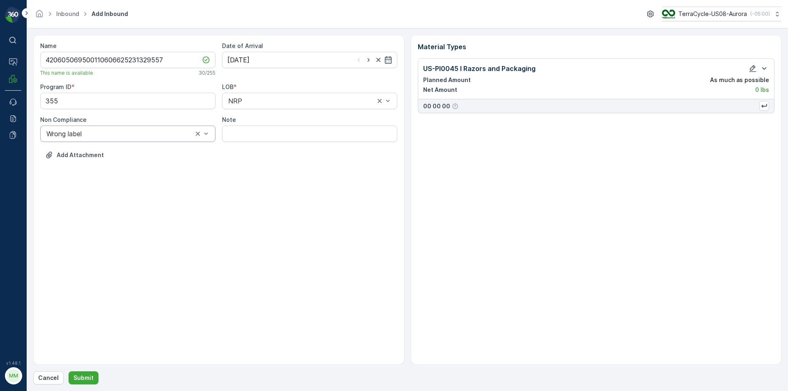
click at [161, 139] on div "Wrong label" at bounding box center [127, 134] width 175 height 16
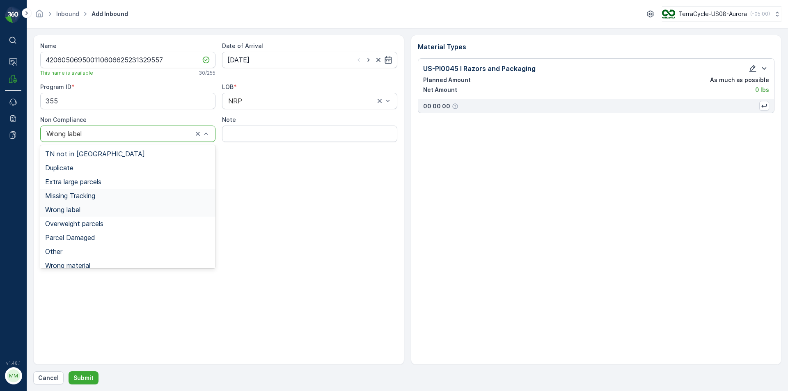
click at [248, 222] on div "Name 420605069500110606625231329557 This name is available 30 / 255 Date of Arr…" at bounding box center [218, 200] width 371 height 330
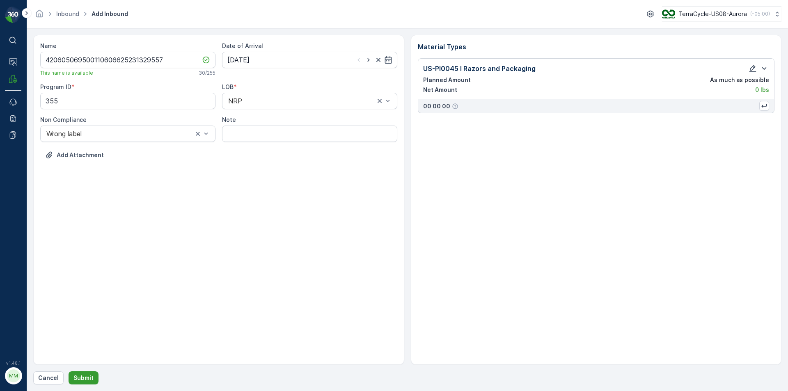
click at [83, 375] on p "Submit" at bounding box center [83, 378] width 20 height 8
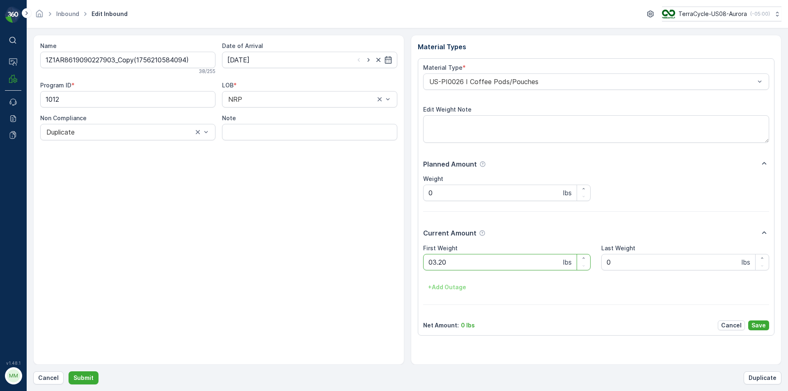
click at [69, 372] on button "Submit" at bounding box center [84, 378] width 30 height 13
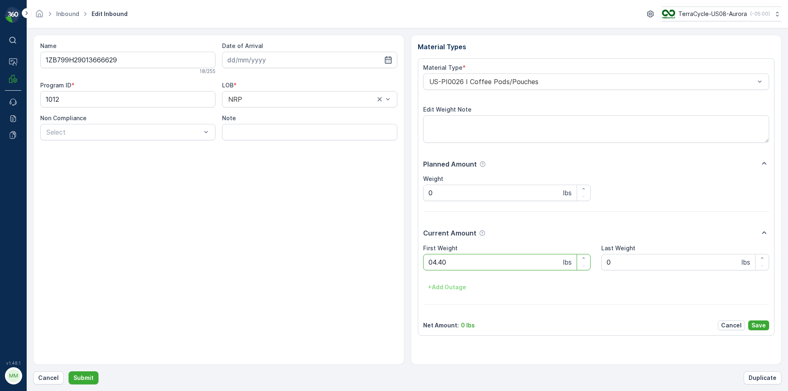
click at [69, 372] on button "Submit" at bounding box center [84, 378] width 30 height 13
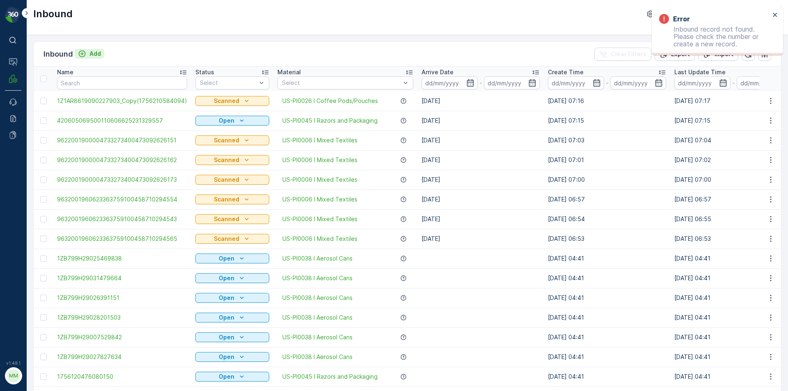
click at [86, 51] on icon "Add" at bounding box center [82, 54] width 8 height 8
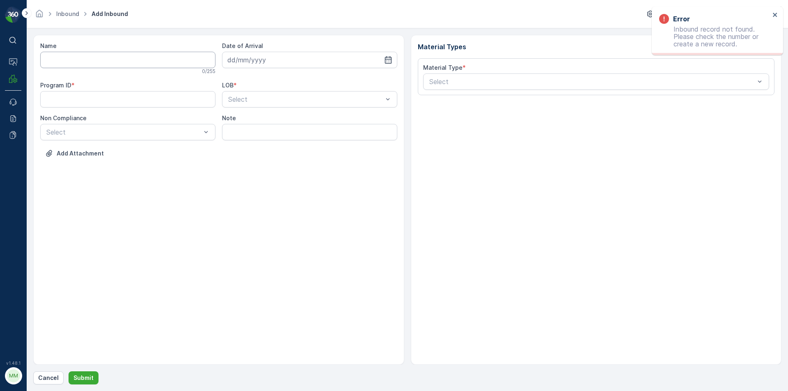
click at [96, 60] on input "Name" at bounding box center [127, 60] width 175 height 16
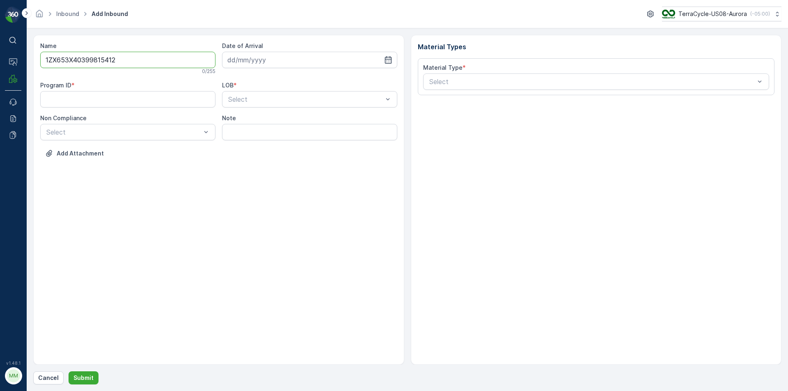
type input "1ZX653X40399815412"
click at [69, 372] on button "Submit" at bounding box center [84, 378] width 30 height 13
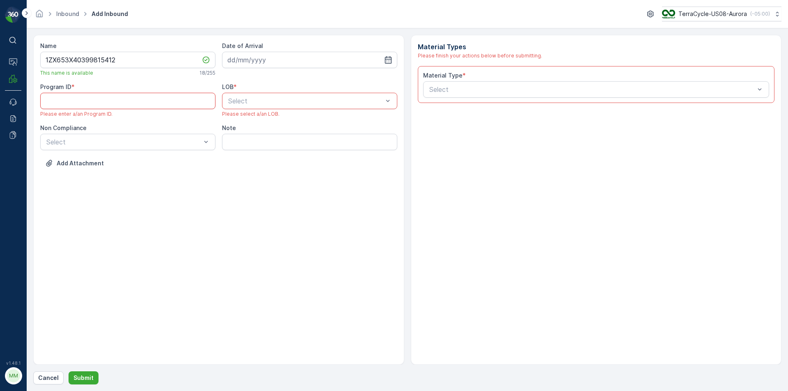
paste ID "225"
type ID "225"
click at [151, 142] on div at bounding box center [124, 141] width 156 height 7
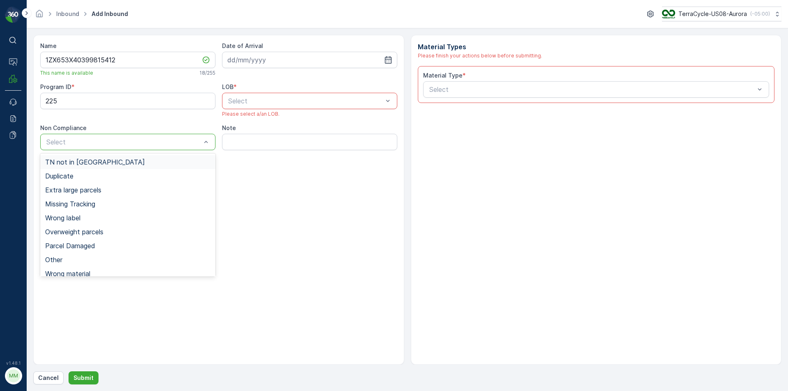
click at [124, 162] on div "TN not in [GEOGRAPHIC_DATA]" at bounding box center [127, 161] width 165 height 7
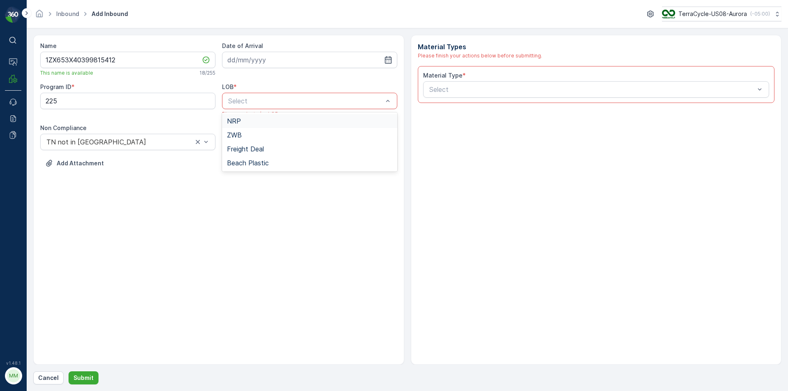
click at [249, 99] on div at bounding box center [305, 100] width 156 height 7
click at [243, 120] on div "NRP" at bounding box center [309, 120] width 165 height 7
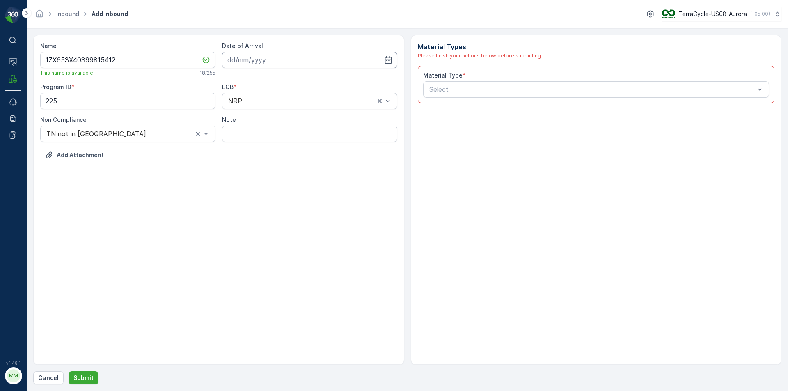
click at [263, 65] on input at bounding box center [309, 60] width 175 height 16
click at [265, 177] on div "26" at bounding box center [265, 177] width 13 height 13
type input "[DATE]"
click at [486, 96] on div "Select" at bounding box center [596, 89] width 347 height 16
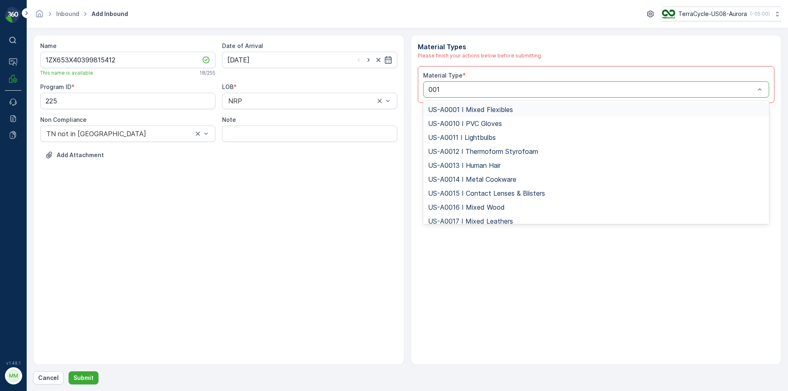
type input "0014"
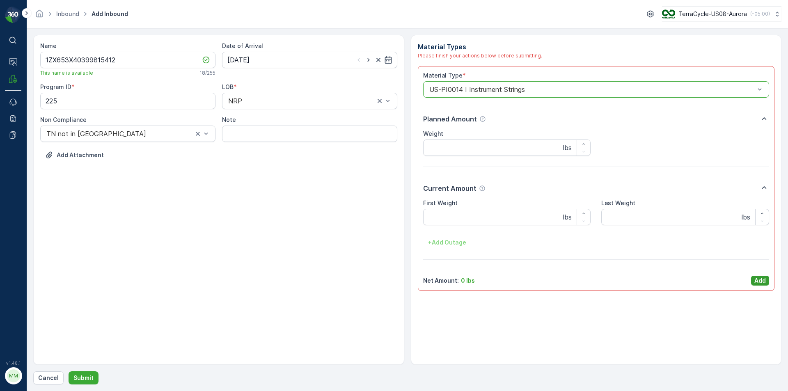
click at [758, 280] on p "Add" at bounding box center [760, 281] width 11 height 8
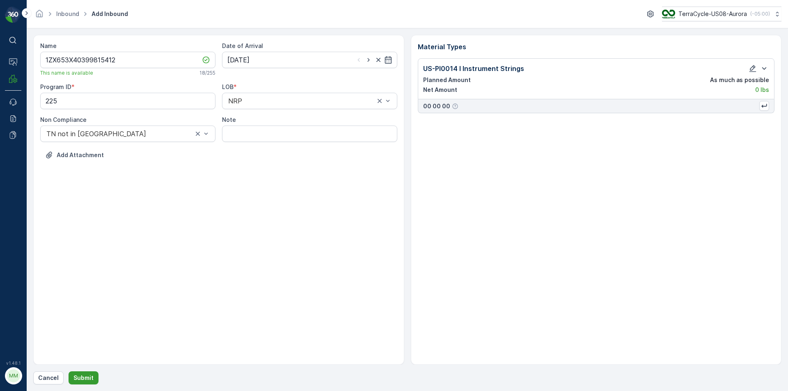
click at [83, 374] on p "Submit" at bounding box center [83, 378] width 20 height 8
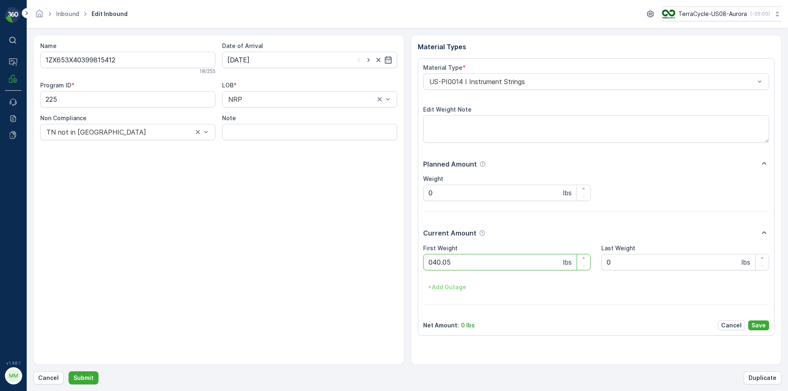
click at [69, 372] on button "Submit" at bounding box center [84, 378] width 30 height 13
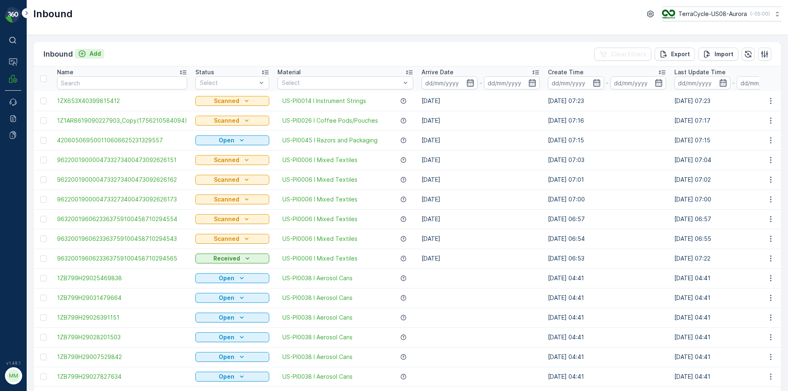
click at [96, 52] on p "Add" at bounding box center [95, 54] width 11 height 8
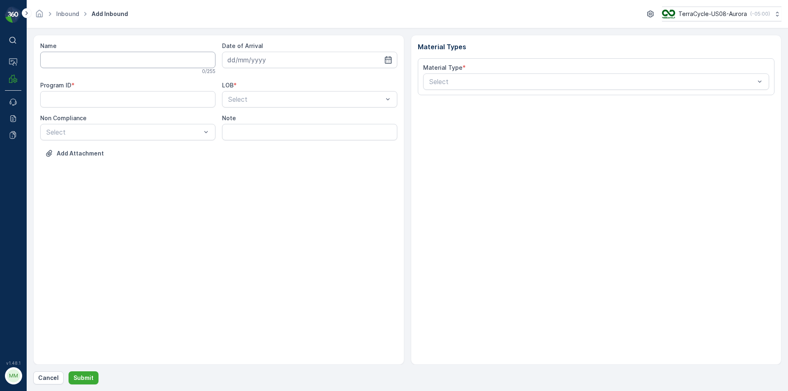
click at [96, 58] on input "Name" at bounding box center [127, 60] width 175 height 16
type input "9622001900004484074800880163642926"
click at [69, 372] on button "Submit" at bounding box center [84, 378] width 30 height 13
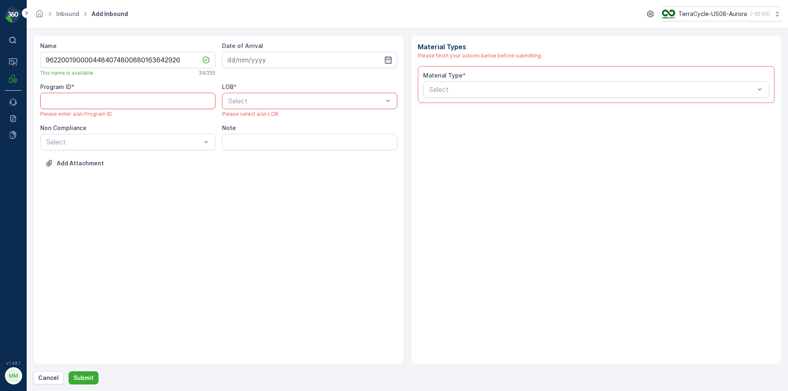
paste ID "225"
type ID "225"
click at [126, 102] on ID "225" at bounding box center [127, 101] width 175 height 16
click at [125, 102] on ID "225" at bounding box center [127, 101] width 175 height 16
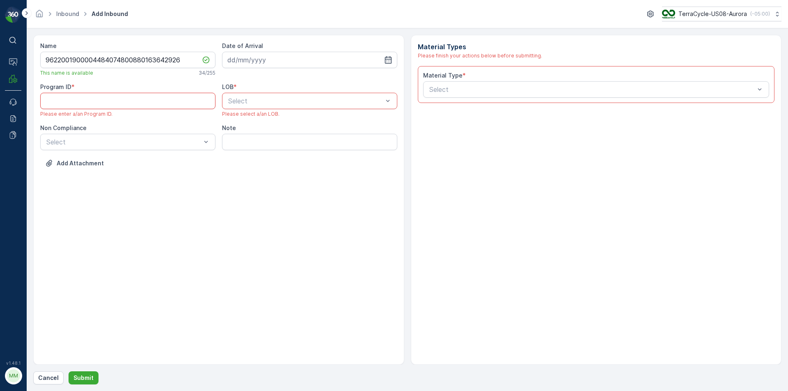
paste ID "CS302"
type ID "CS302"
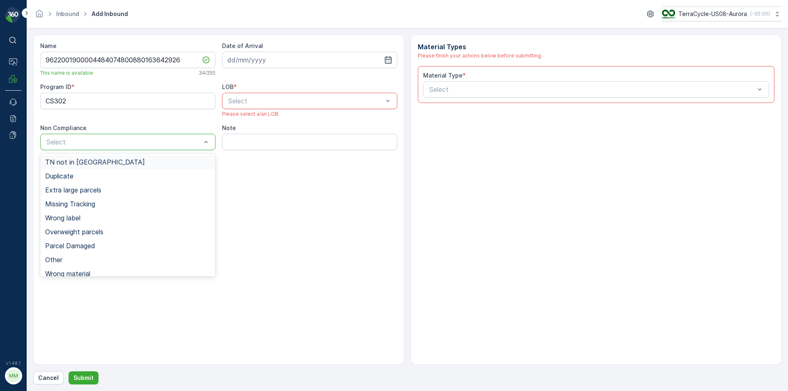
click at [200, 149] on div "Select" at bounding box center [127, 142] width 175 height 16
click at [169, 167] on div "TN not in [GEOGRAPHIC_DATA]" at bounding box center [127, 162] width 175 height 14
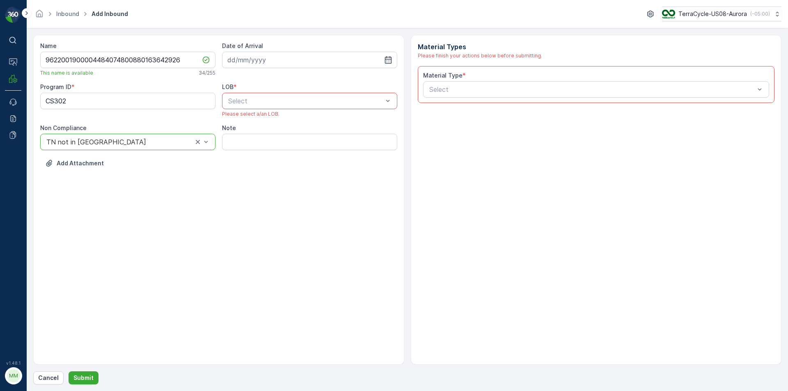
click at [254, 100] on div at bounding box center [305, 100] width 156 height 7
click at [245, 122] on div "NRP" at bounding box center [309, 120] width 165 height 7
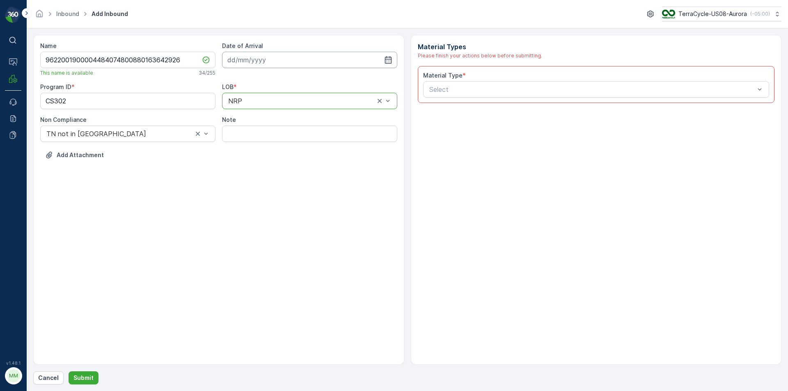
click at [257, 66] on input at bounding box center [309, 60] width 175 height 16
click at [266, 179] on div "26" at bounding box center [265, 177] width 13 height 13
type input "[DATE]"
click at [461, 96] on div "Select" at bounding box center [596, 89] width 347 height 16
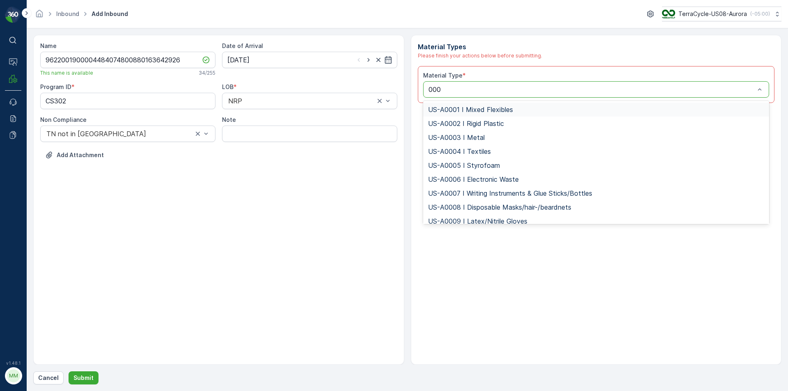
type input "0006"
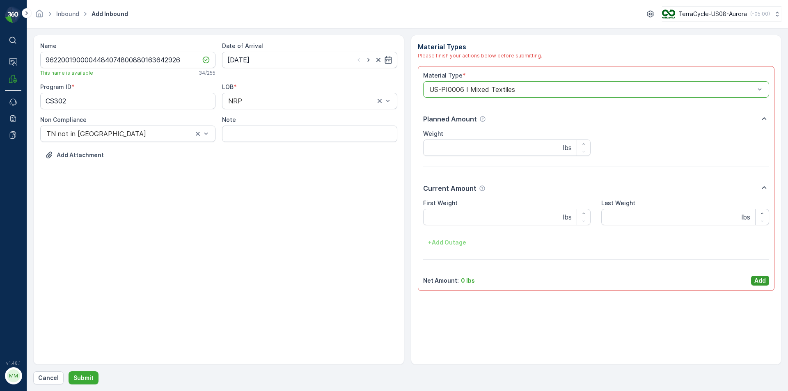
click at [764, 285] on button "Add" at bounding box center [760, 281] width 18 height 10
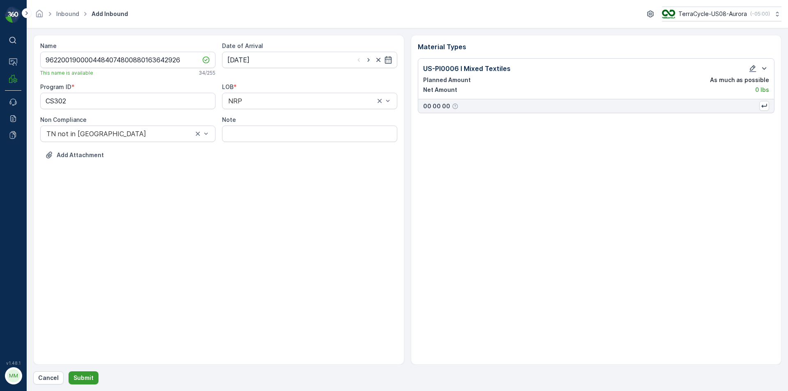
click at [91, 377] on p "Submit" at bounding box center [83, 378] width 20 height 8
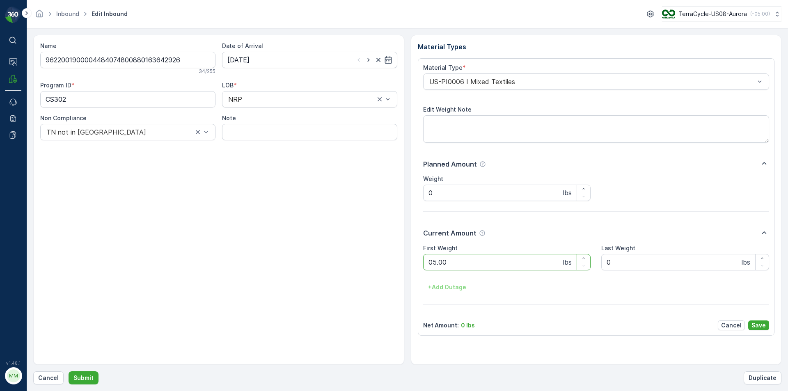
click at [69, 372] on button "Submit" at bounding box center [84, 378] width 30 height 13
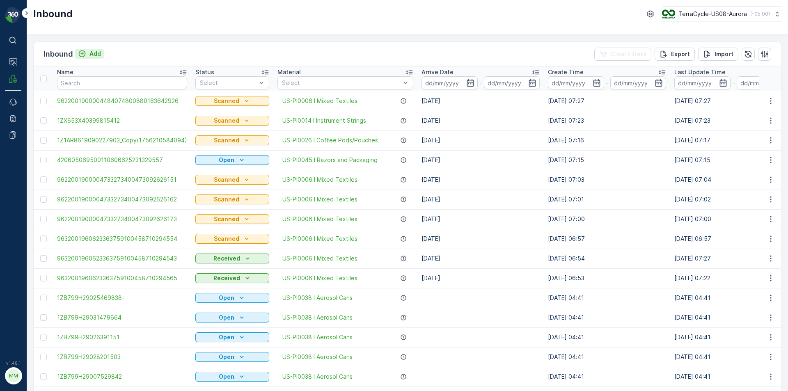
click at [93, 58] on button "Add" at bounding box center [90, 54] width 30 height 10
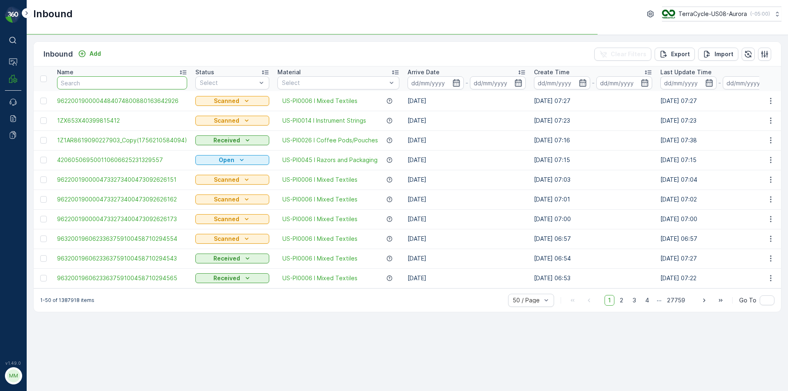
click at [140, 84] on input "text" at bounding box center [122, 82] width 130 height 13
type input "36"
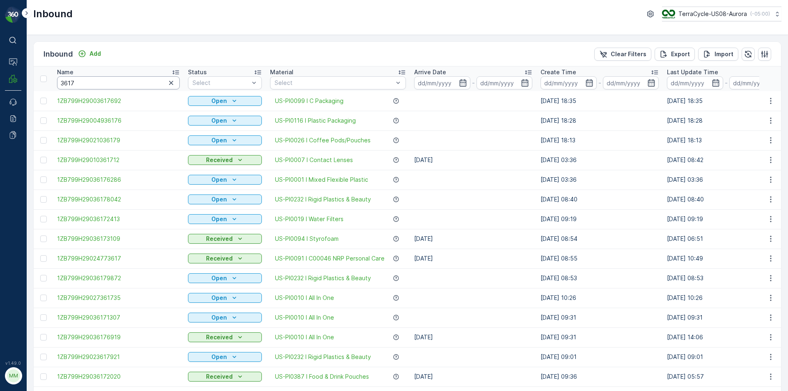
click at [139, 84] on input "3617" at bounding box center [118, 82] width 123 height 13
type input "36171"
click at [139, 84] on input "36171" at bounding box center [118, 82] width 123 height 13
type input "3617"
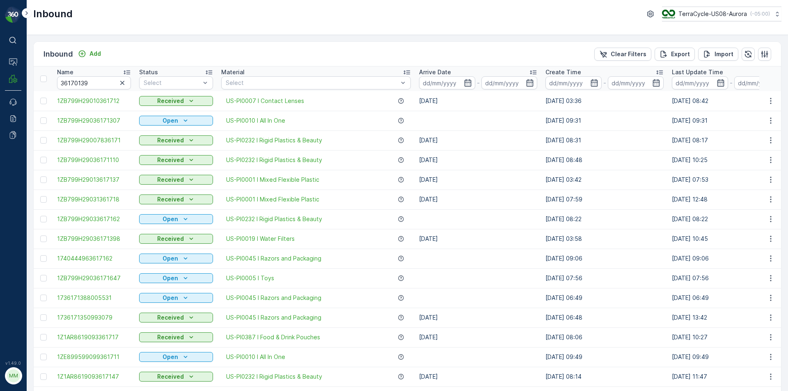
type input "36171"
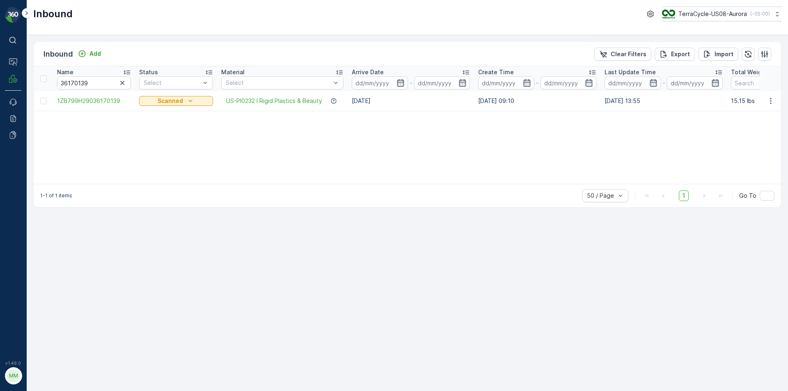
click at [770, 106] on td at bounding box center [771, 101] width 22 height 20
click at [770, 104] on icon "button" at bounding box center [771, 101] width 8 height 8
click at [740, 161] on span "Print QR" at bounding box center [738, 159] width 23 height 8
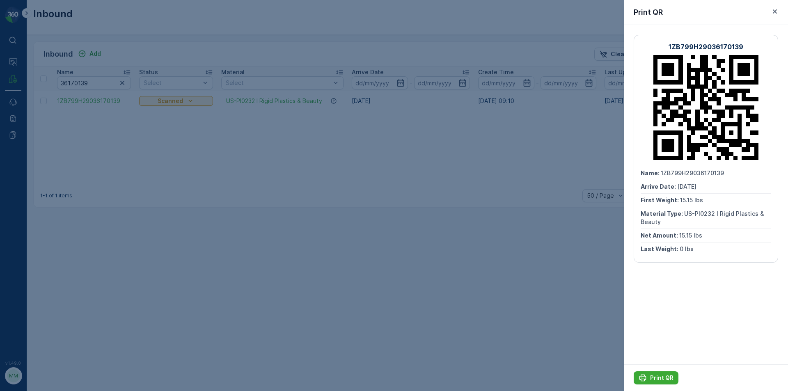
click at [237, 247] on div at bounding box center [394, 195] width 788 height 391
